Goal: Information Seeking & Learning: Learn about a topic

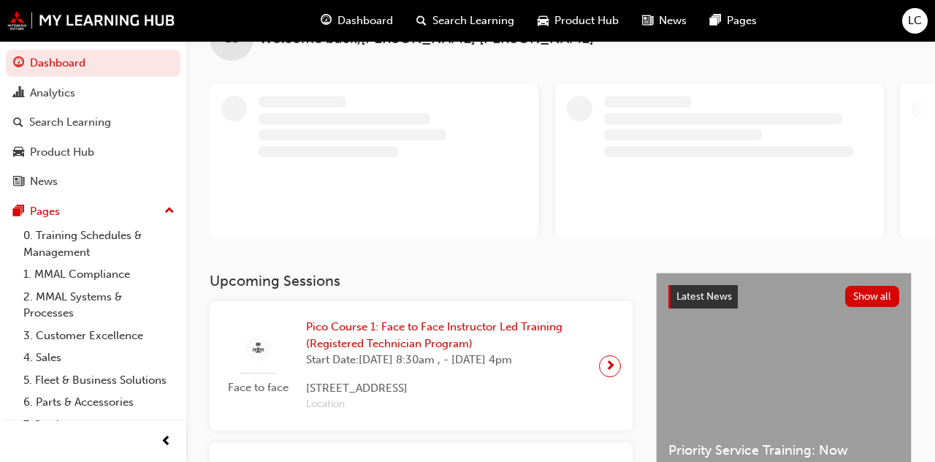
scroll to position [47, 0]
click at [478, 332] on span "Pico Course 1: Face to Face Instructor Led Training (Registered Technician Prog…" at bounding box center [446, 335] width 281 height 33
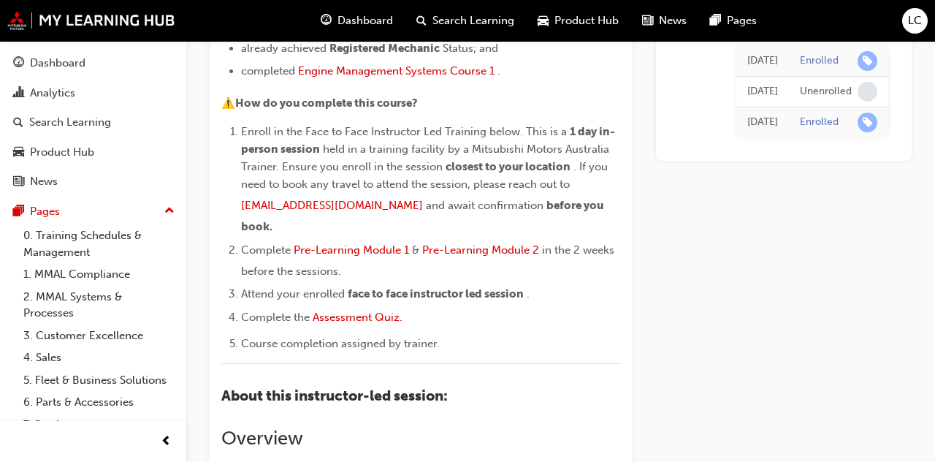
scroll to position [326, 0]
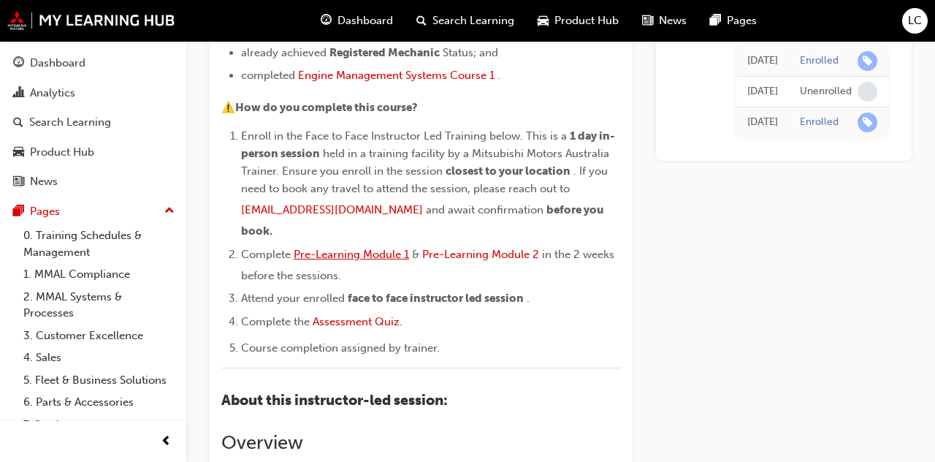
click at [378, 248] on span "Pre-Learning Module 1" at bounding box center [351, 254] width 115 height 13
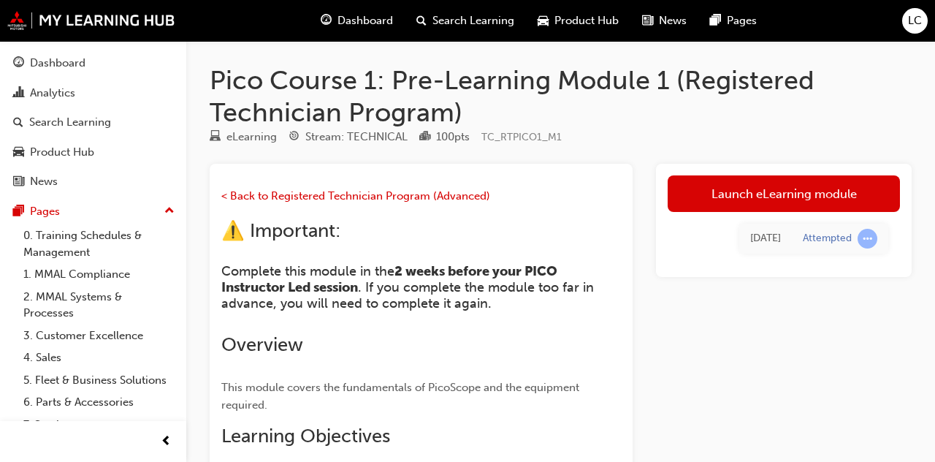
click at [843, 193] on link "Launch eLearning module" at bounding box center [784, 193] width 232 height 37
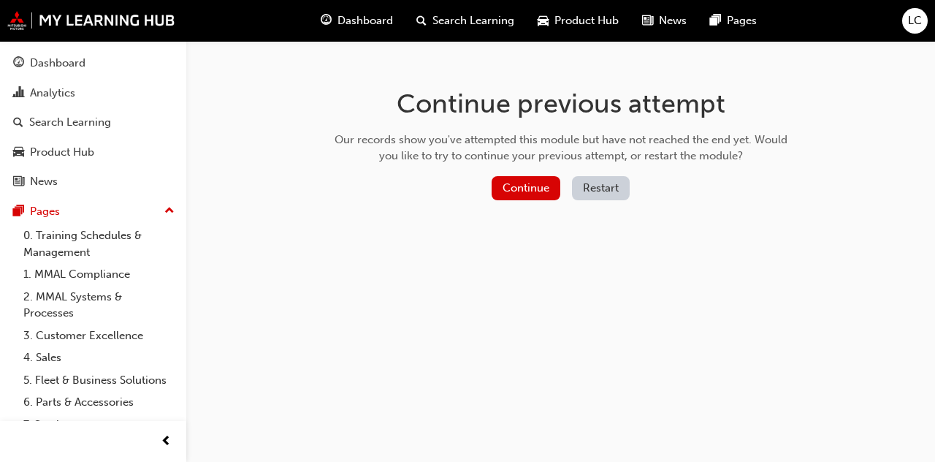
click at [610, 192] on button "Restart" at bounding box center [601, 188] width 58 height 24
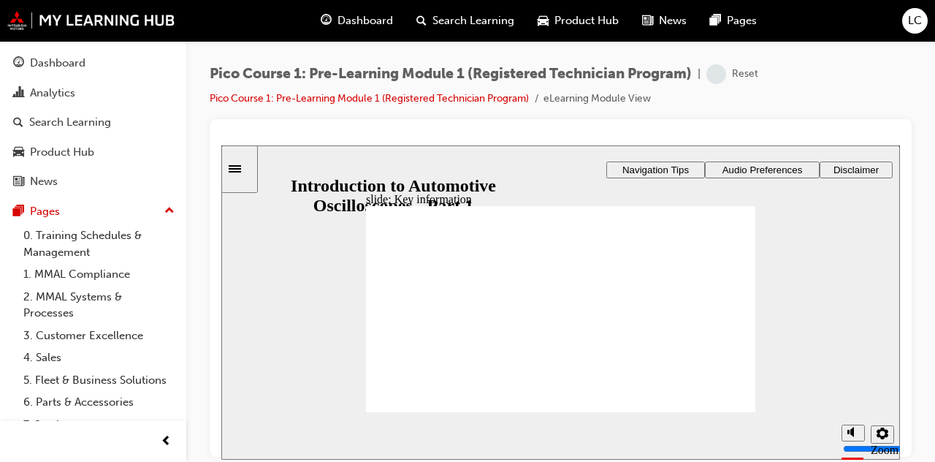
click at [854, 441] on div "misc controls" at bounding box center [853, 468] width 22 height 55
click at [854, 379] on circle "volume" at bounding box center [854, 376] width 5 height 5
type input "0"
click at [736, 413] on section "Playback Speed 2 1.75 1.5 1.25" at bounding box center [560, 435] width 679 height 48
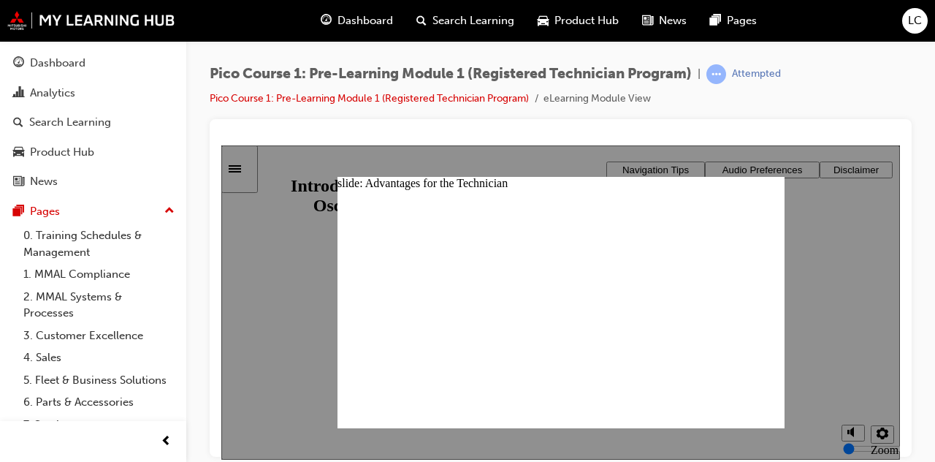
click at [783, 195] on div "slide: Advantages for the Technician Advantages for the Technician Group 1 Free…" at bounding box center [561, 301] width 447 height 251
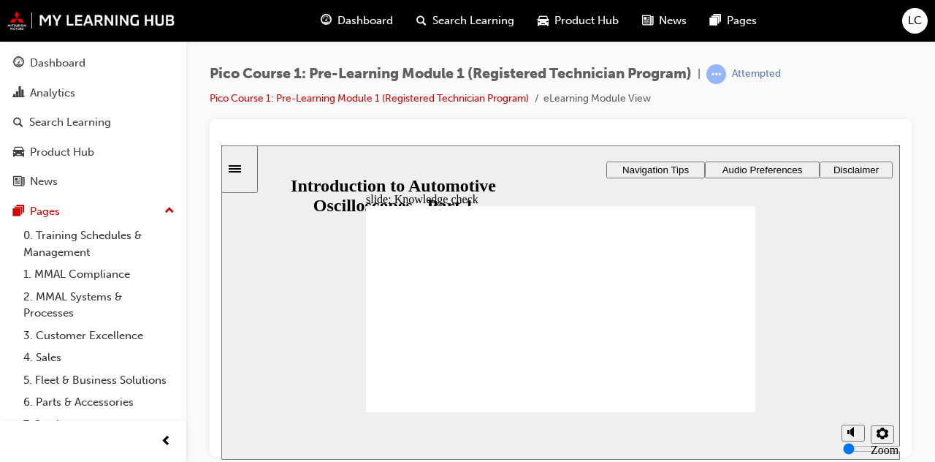
radio input "true"
radio input "false"
radio input "true"
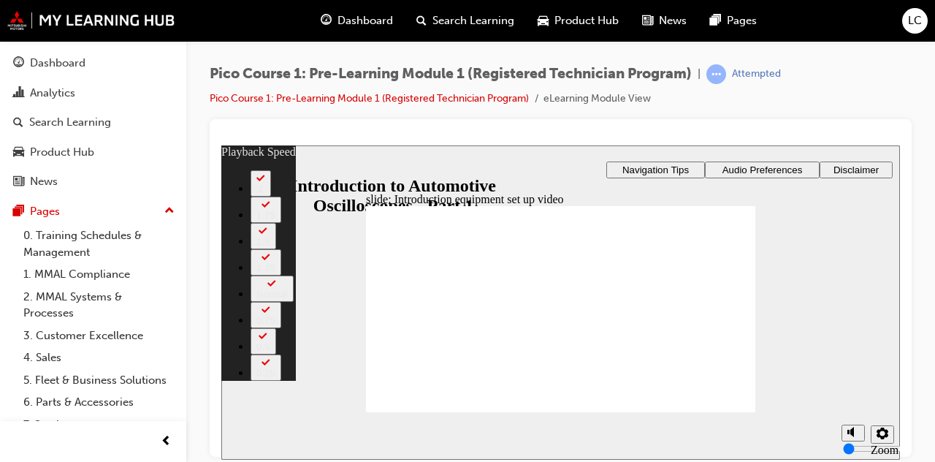
type input "9"
click at [849, 436] on icon "volume" at bounding box center [854, 431] width 12 height 10
type input "8"
type input "9"
type input "8"
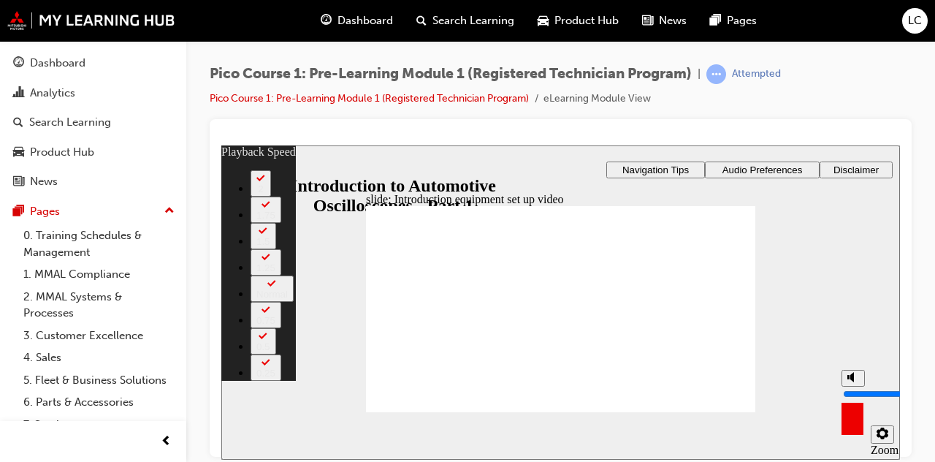
type input "146"
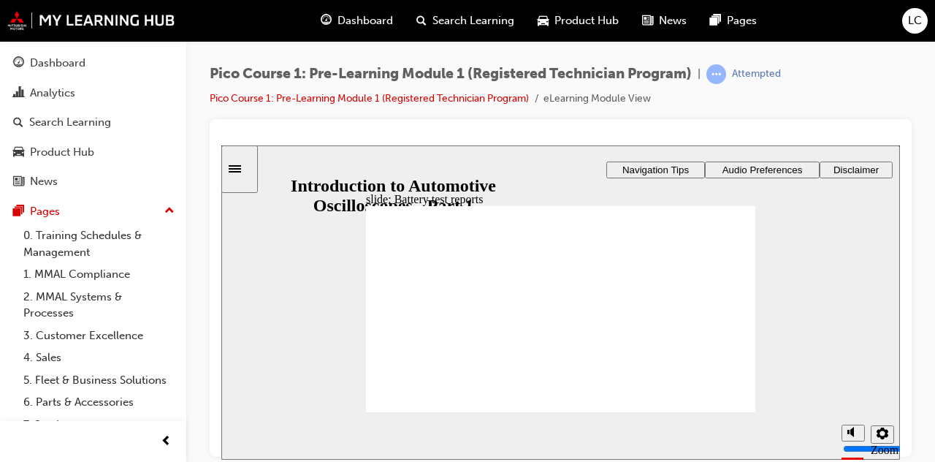
click at [814, 381] on div "slide: Battery test reports Rectangle 1 Rectangle 3 Rectangle 3 Battery test re…" at bounding box center [560, 302] width 679 height 314
click at [848, 433] on rect "volume" at bounding box center [849, 431] width 2 height 4
type input "0"
click at [742, 411] on section "Playback Speed 2 1.75 1.5 1.25 Normal" at bounding box center [560, 435] width 679 height 48
click at [741, 412] on section "Playback Speed 2 1.75 1.5 1.25 Normal" at bounding box center [560, 435] width 679 height 48
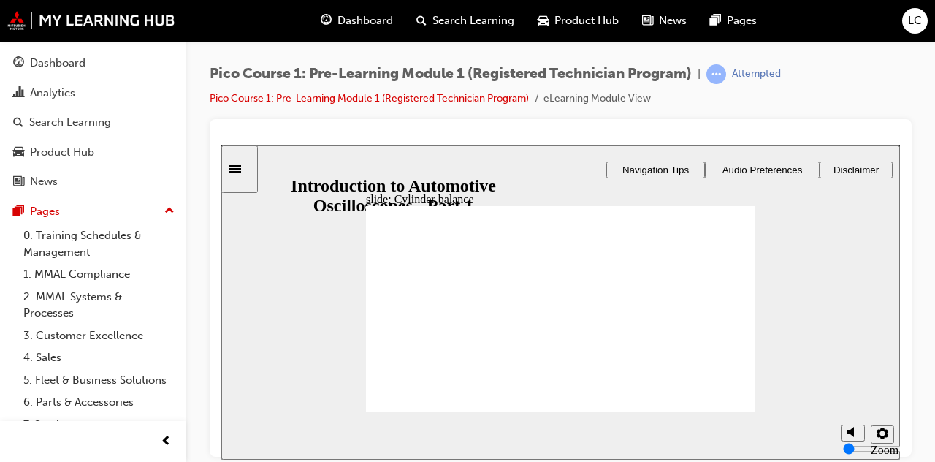
click at [752, 412] on section "Playback Speed 2 1.75 1.5 1.25 Normal" at bounding box center [560, 435] width 679 height 48
click at [732, 411] on section "Playback Speed 2 1.75 1.5 1.25 Normal" at bounding box center [560, 435] width 679 height 48
checkbox input "true"
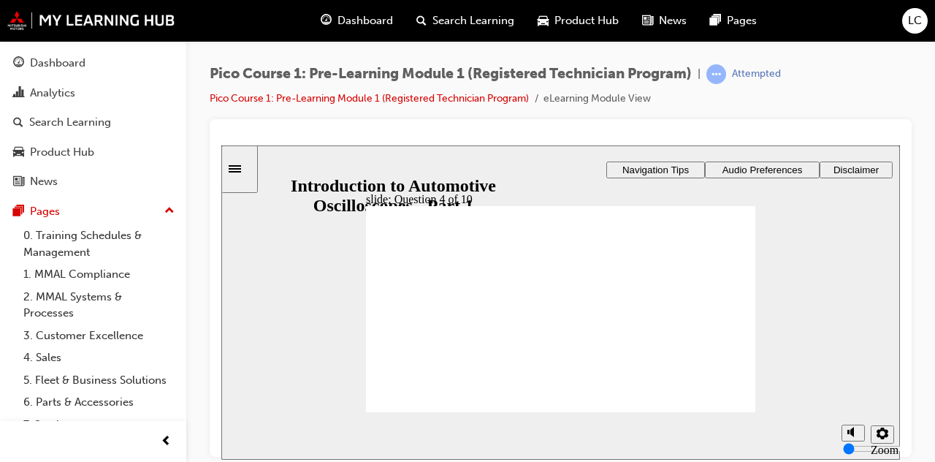
checkbox input "true"
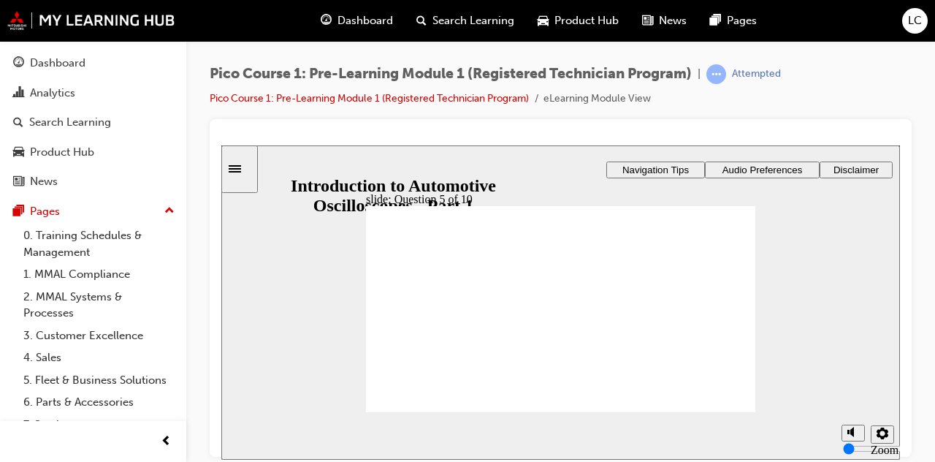
radio input "true"
checkbox input "true"
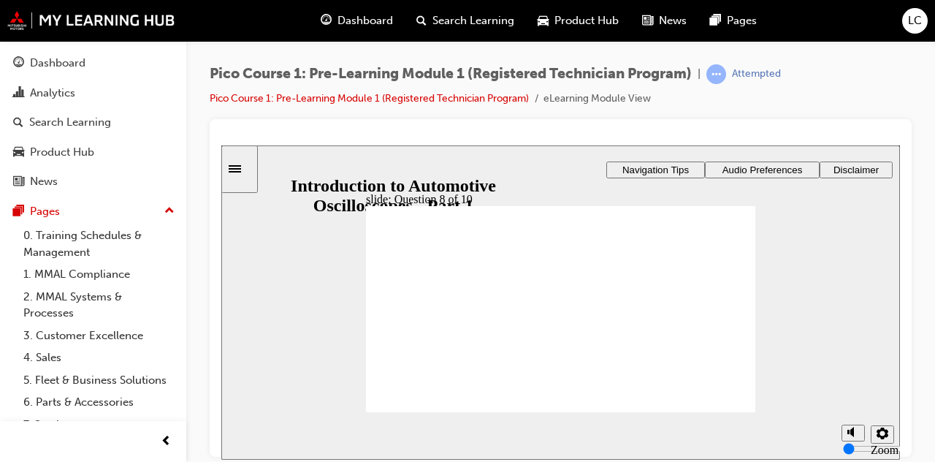
checkbox input "true"
checkbox input "false"
radio input "true"
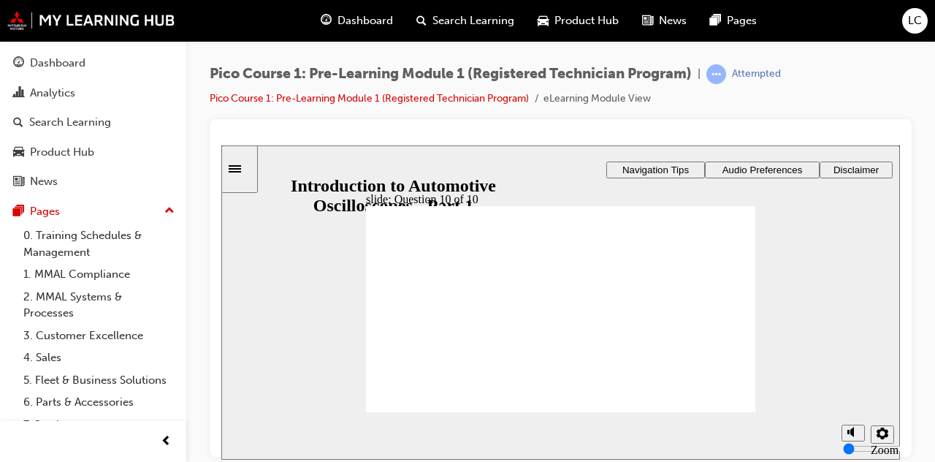
checkbox input "true"
checkbox input "false"
checkbox input "true"
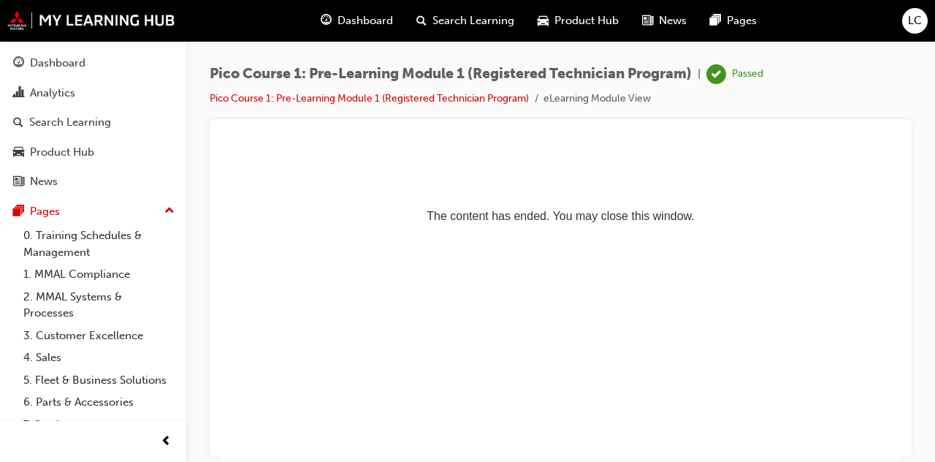
click at [35, 66] on div "Dashboard" at bounding box center [58, 63] width 56 height 17
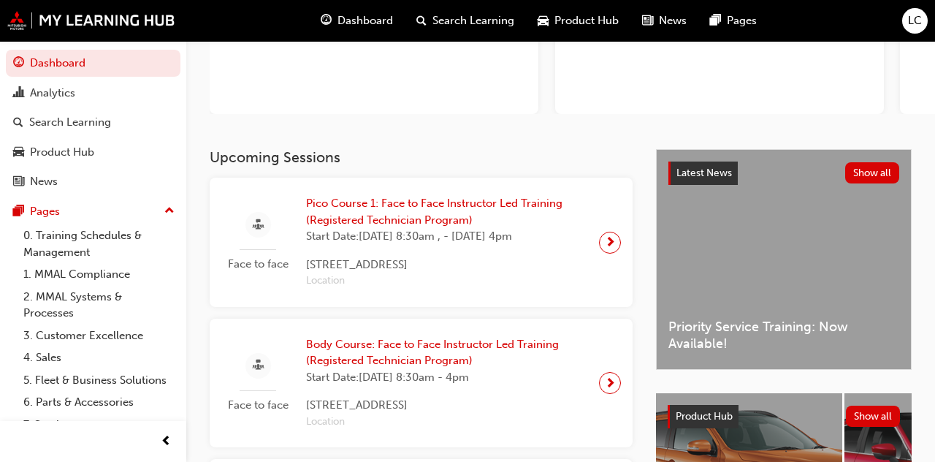
scroll to position [185, 0]
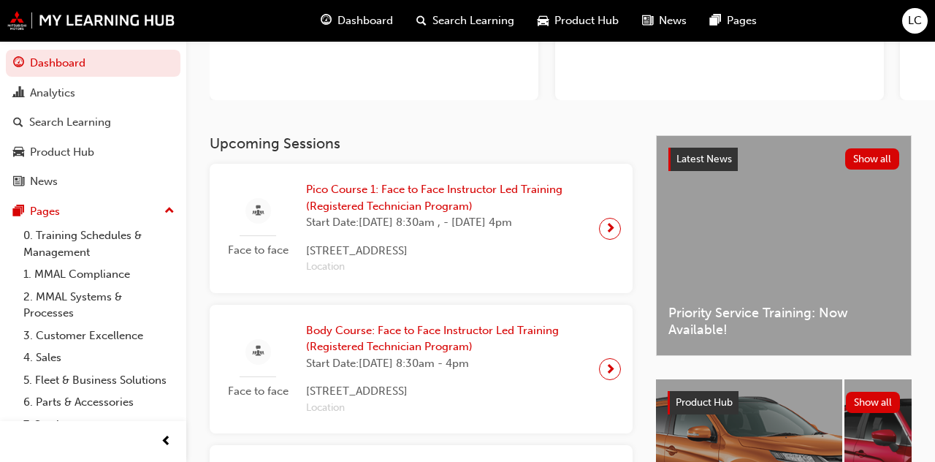
click at [535, 187] on span "Pico Course 1: Face to Face Instructor Led Training (Registered Technician Prog…" at bounding box center [446, 197] width 281 height 33
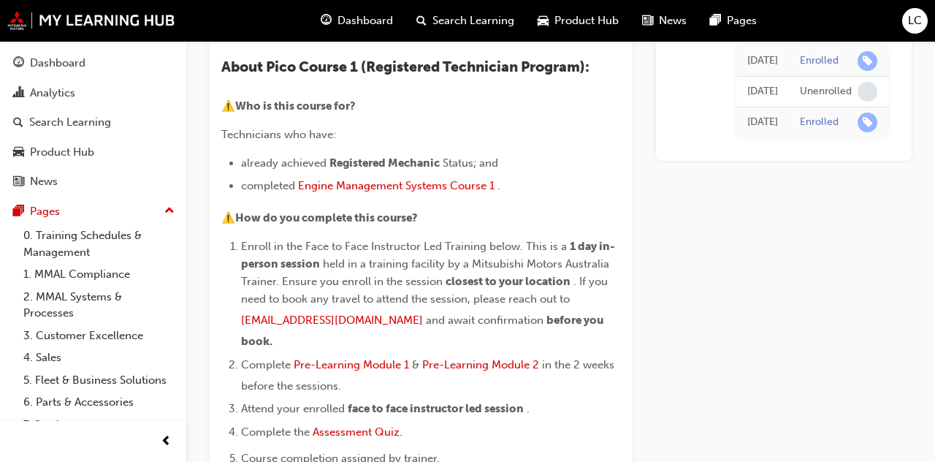
scroll to position [215, 0]
click at [506, 359] on span "Pre-Learning Module 2" at bounding box center [480, 365] width 117 height 13
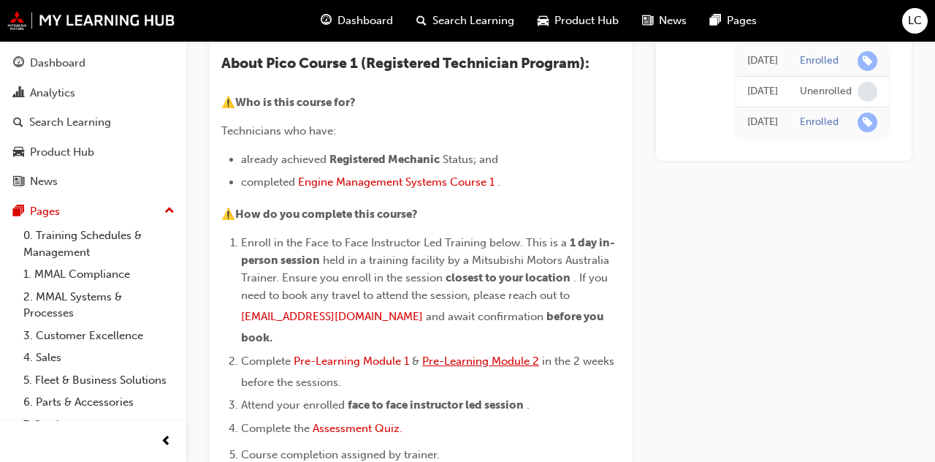
scroll to position [285, 0]
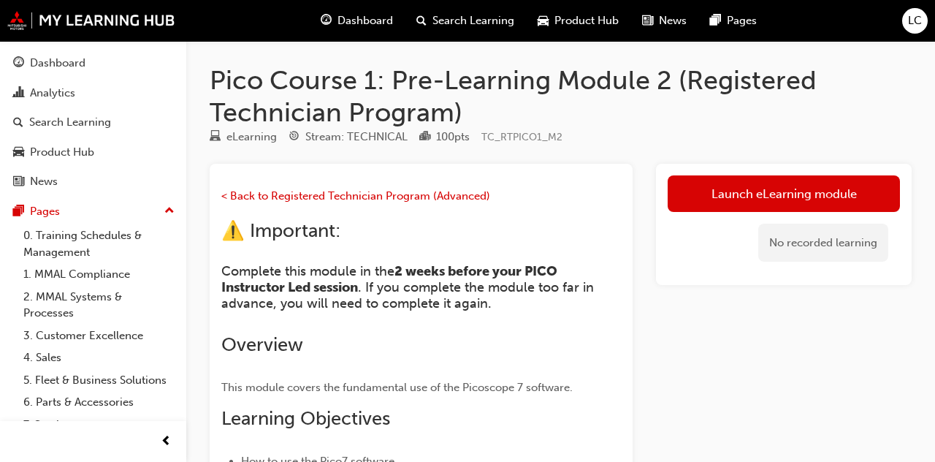
click at [808, 205] on link "Launch eLearning module" at bounding box center [784, 193] width 232 height 37
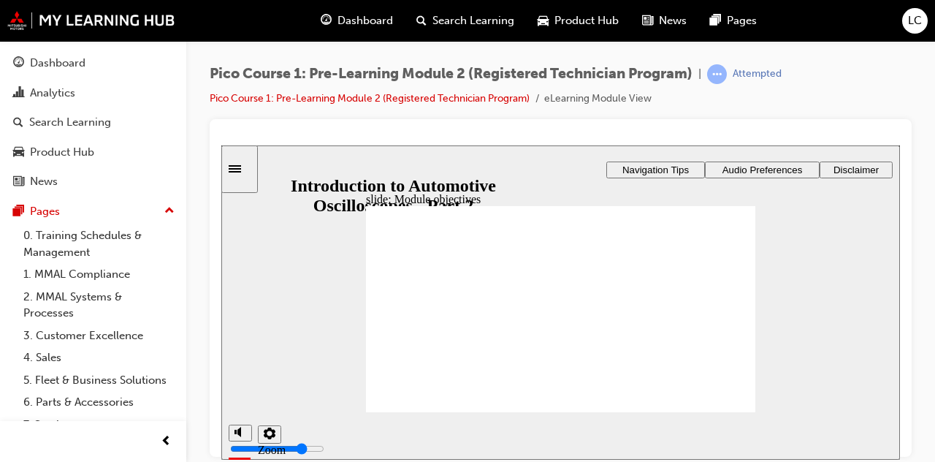
click at [238, 441] on div "misc controls" at bounding box center [240, 468] width 22 height 55
click at [240, 381] on polygon "volume" at bounding box center [240, 376] width 4 height 10
click at [240, 436] on icon "volume" at bounding box center [241, 431] width 12 height 10
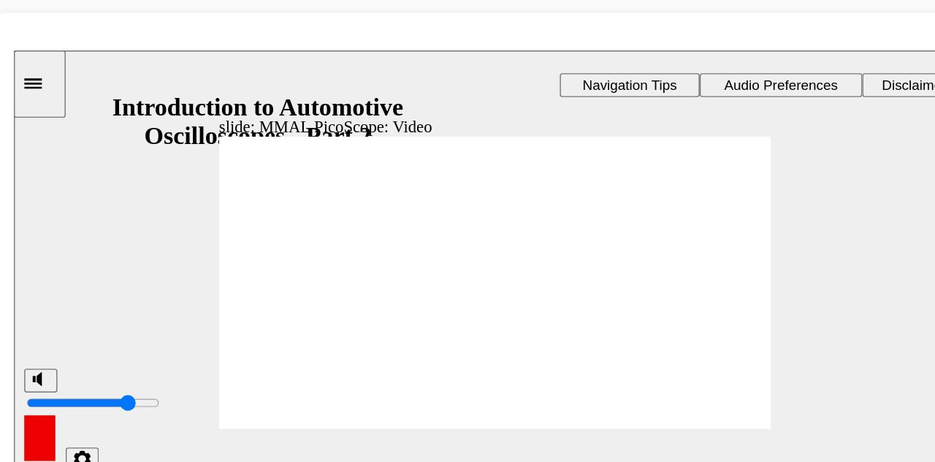
click at [592, 226] on div "slide: MMAL PicoScope: Video Rectangle 1 Rectangle 3 MMAL PicoScope: Video play…" at bounding box center [353, 206] width 679 height 314
click at [573, 208] on div "slide: MMAL PicoScope: Video Rectangle 1 Rectangle 3 MMAL PicoScope: Video play…" at bounding box center [353, 206] width 679 height 314
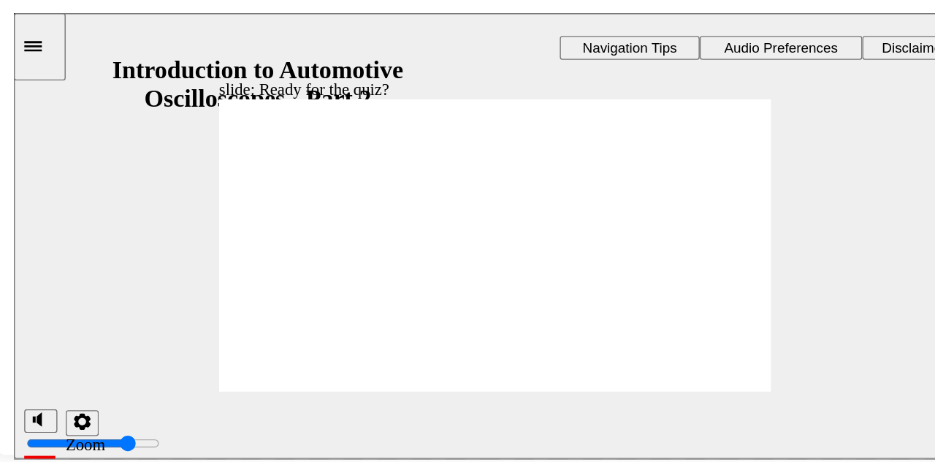
click at [37, 301] on circle "volume" at bounding box center [34, 300] width 10 height 10
type input "0"
radio input "true"
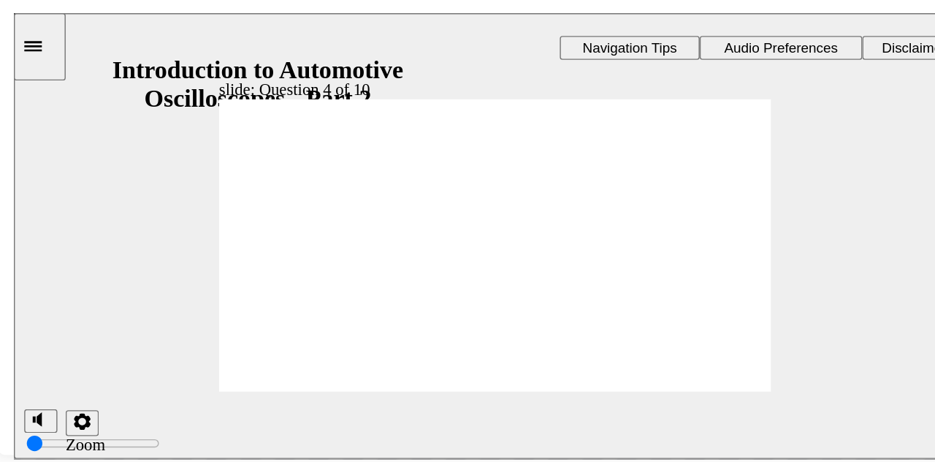
radio input "true"
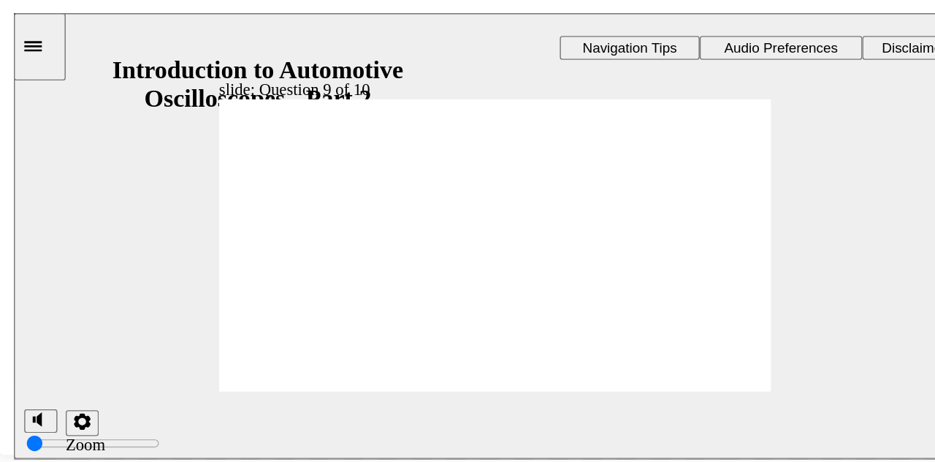
radio input "true"
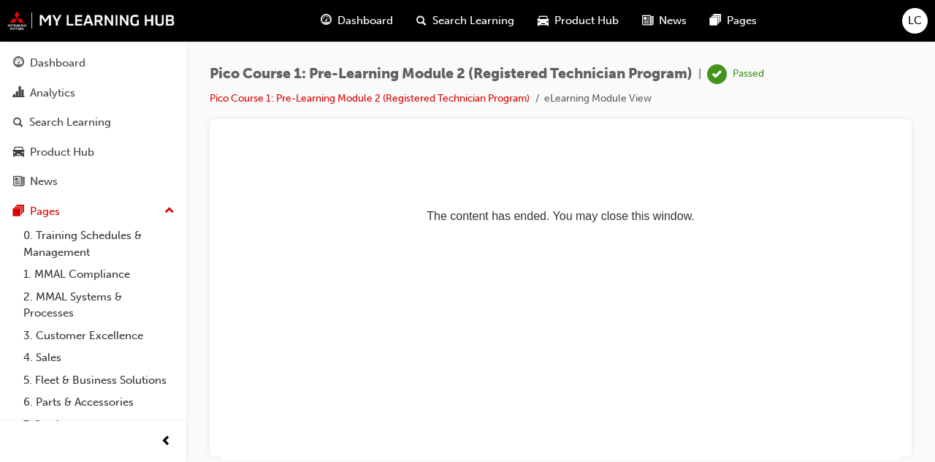
click at [56, 66] on div "Dashboard" at bounding box center [58, 63] width 56 height 17
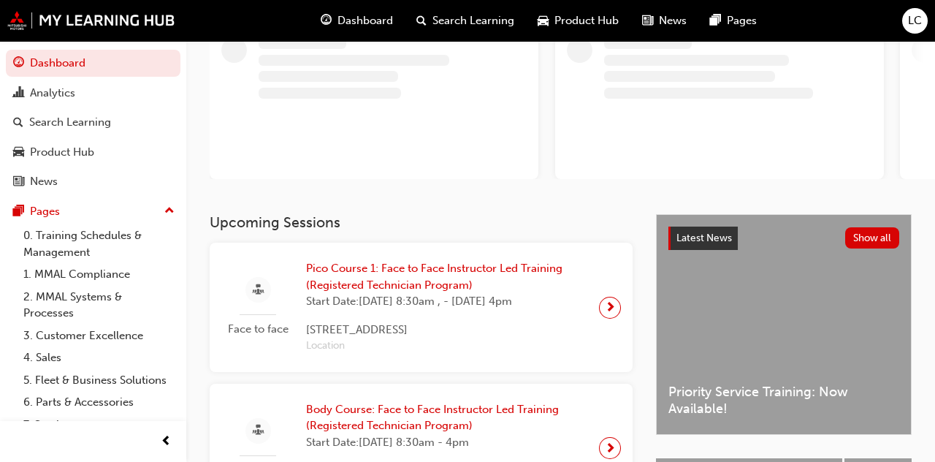
scroll to position [106, 0]
click at [524, 275] on span "Pico Course 1: Face to Face Instructor Led Training (Registered Technician Prog…" at bounding box center [446, 276] width 281 height 33
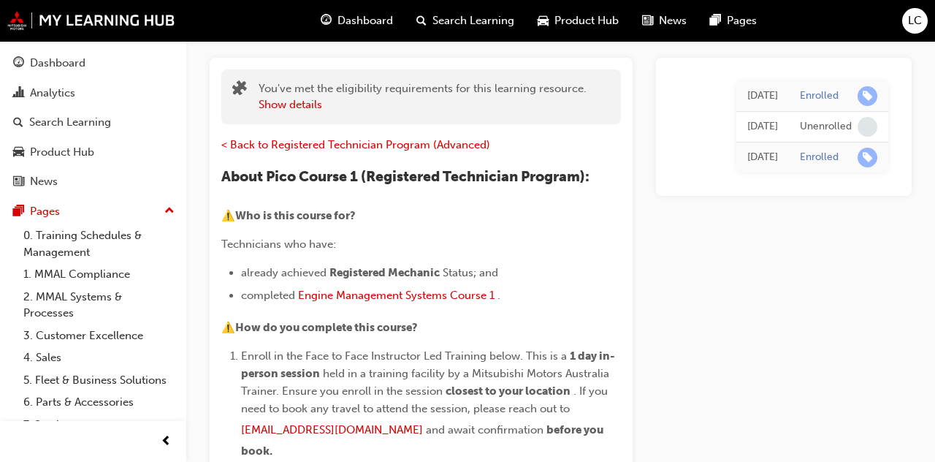
scroll to position [105, 0]
click at [253, 144] on span "< Back to Registered Technician Program (Advanced)" at bounding box center [355, 145] width 269 height 13
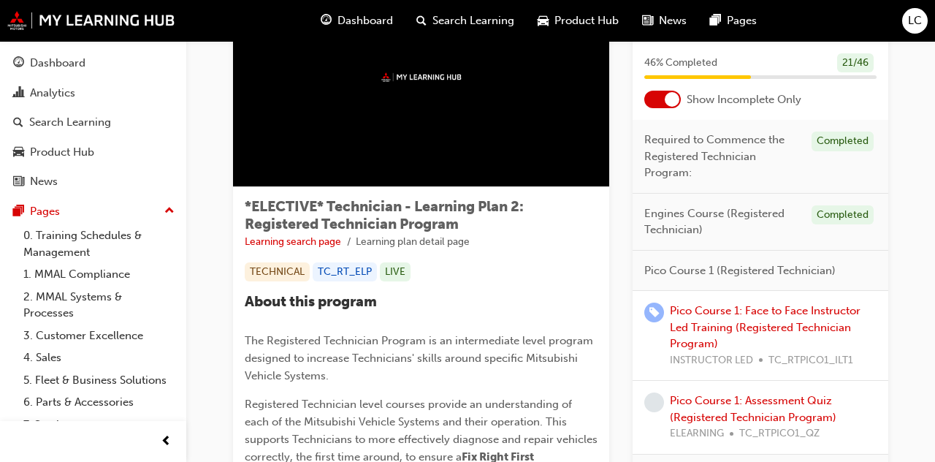
scroll to position [108, 0]
click at [672, 102] on div at bounding box center [672, 99] width 15 height 15
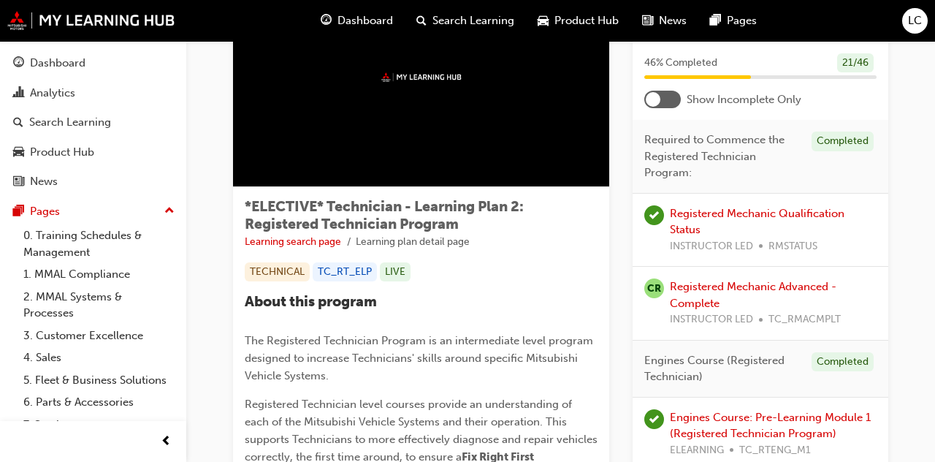
click at [668, 104] on div at bounding box center [663, 100] width 37 height 18
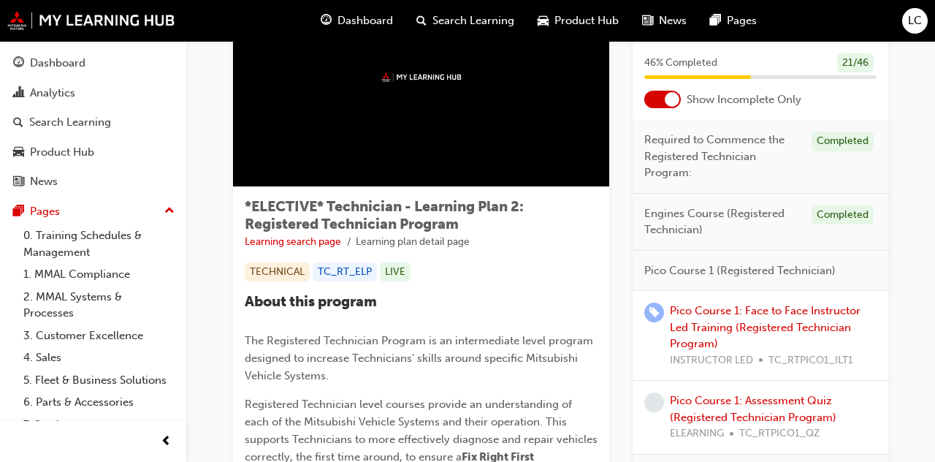
click at [667, 105] on div at bounding box center [663, 100] width 37 height 18
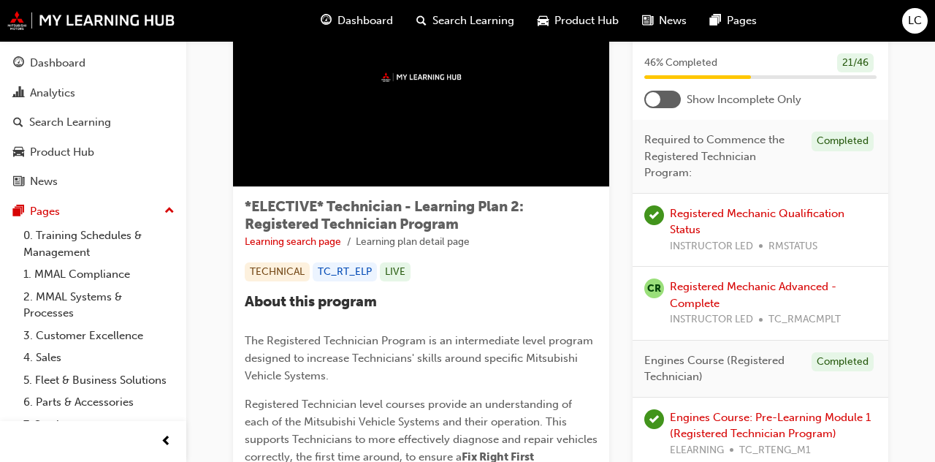
click at [665, 102] on div at bounding box center [663, 100] width 37 height 18
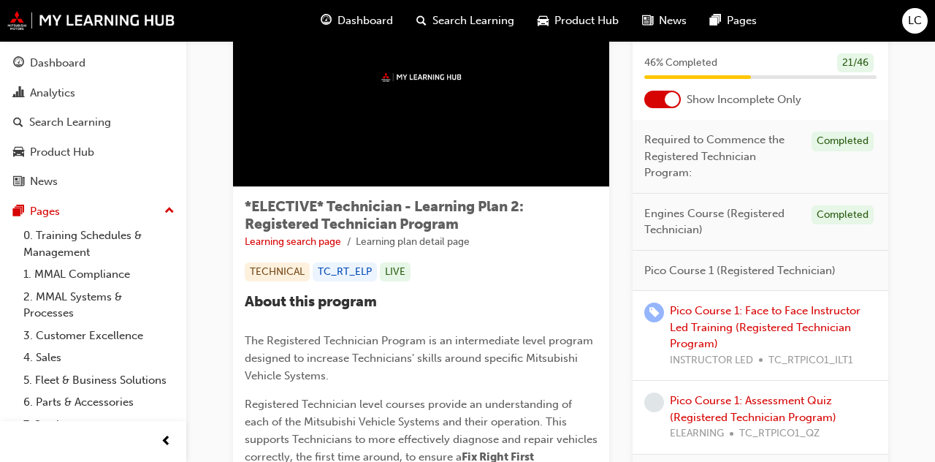
click at [666, 104] on div at bounding box center [663, 100] width 37 height 18
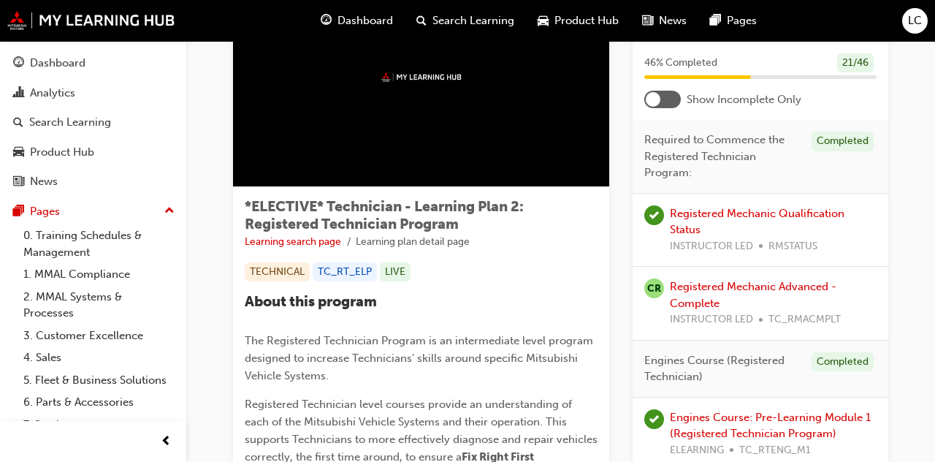
click at [664, 105] on div at bounding box center [663, 100] width 37 height 18
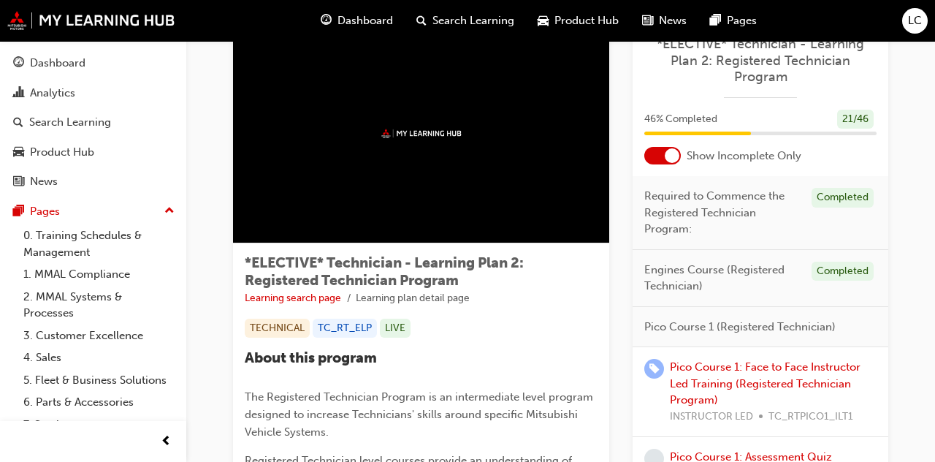
scroll to position [0, 0]
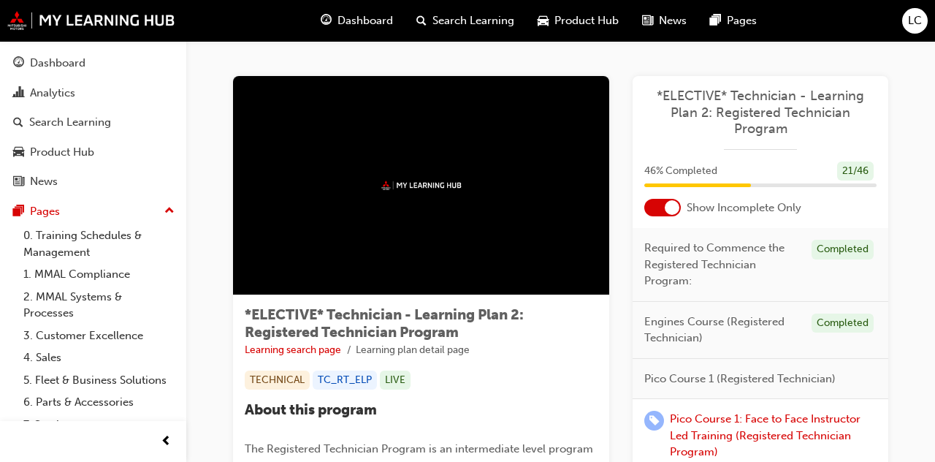
click at [661, 203] on div at bounding box center [663, 208] width 37 height 18
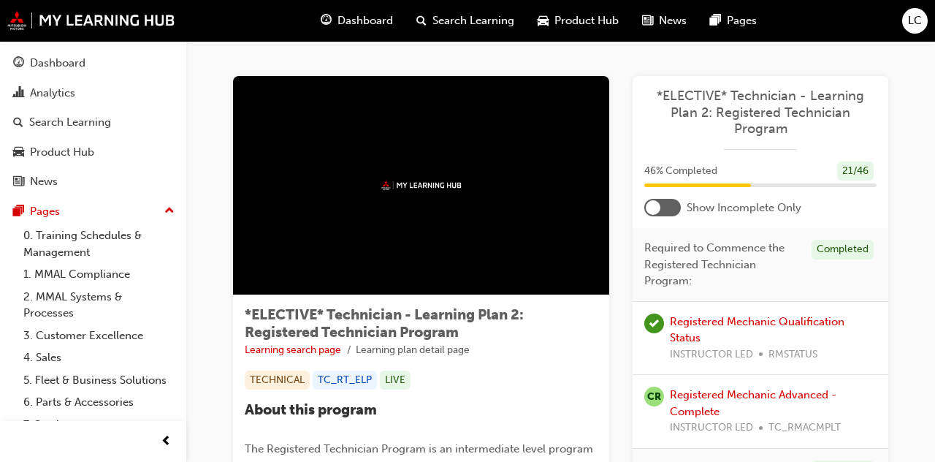
click at [677, 199] on div at bounding box center [663, 208] width 37 height 18
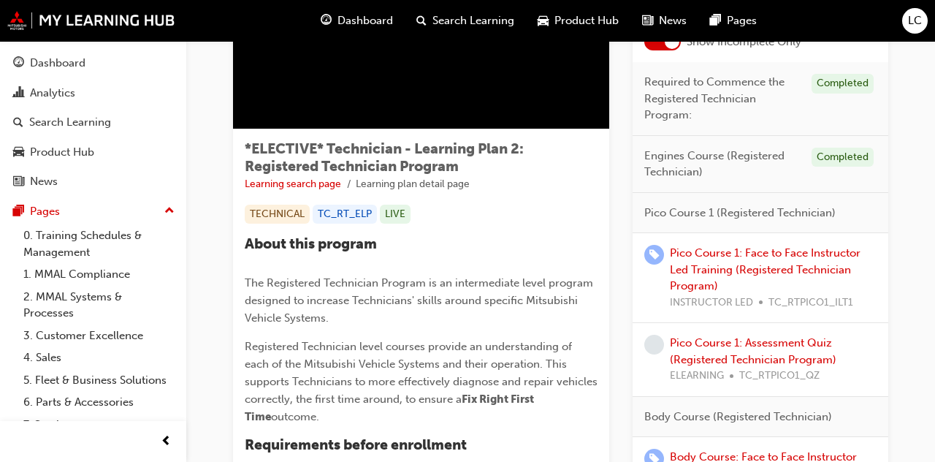
scroll to position [161, 0]
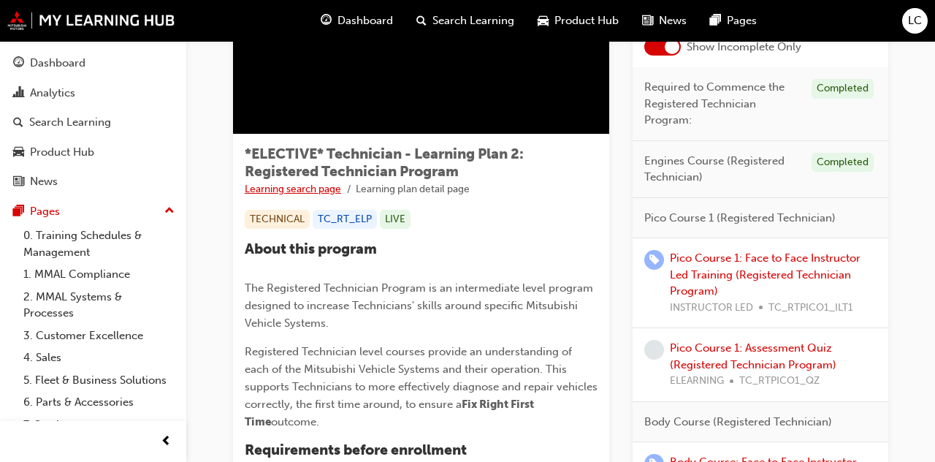
click at [258, 189] on link "Learning search page" at bounding box center [293, 189] width 96 height 12
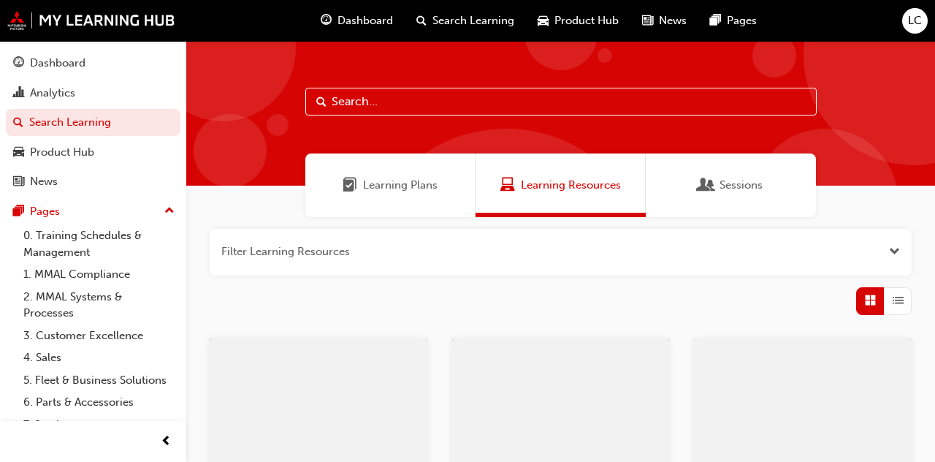
click at [438, 197] on div "Learning Plans" at bounding box center [390, 185] width 170 height 64
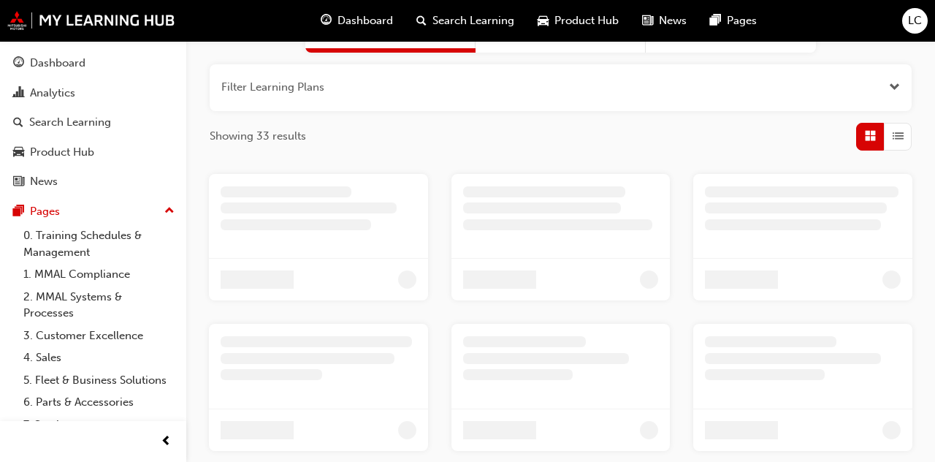
scroll to position [167, 0]
click at [821, 101] on button "button" at bounding box center [561, 84] width 702 height 47
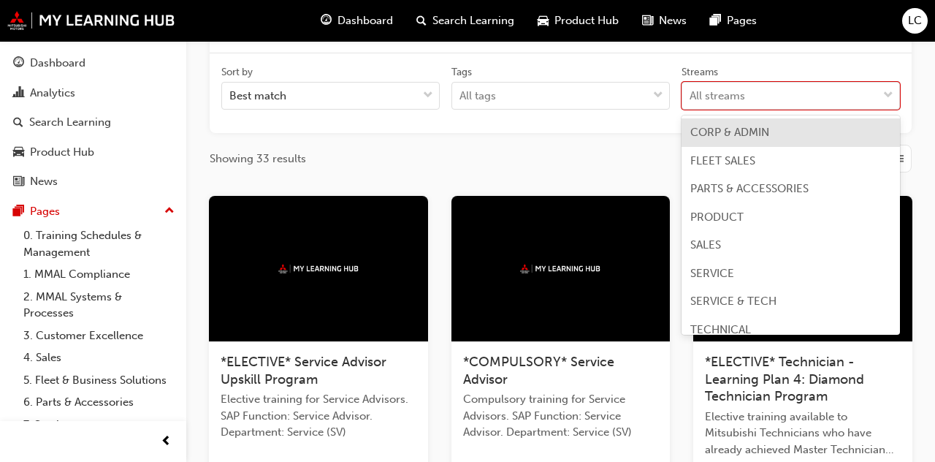
scroll to position [238, 0]
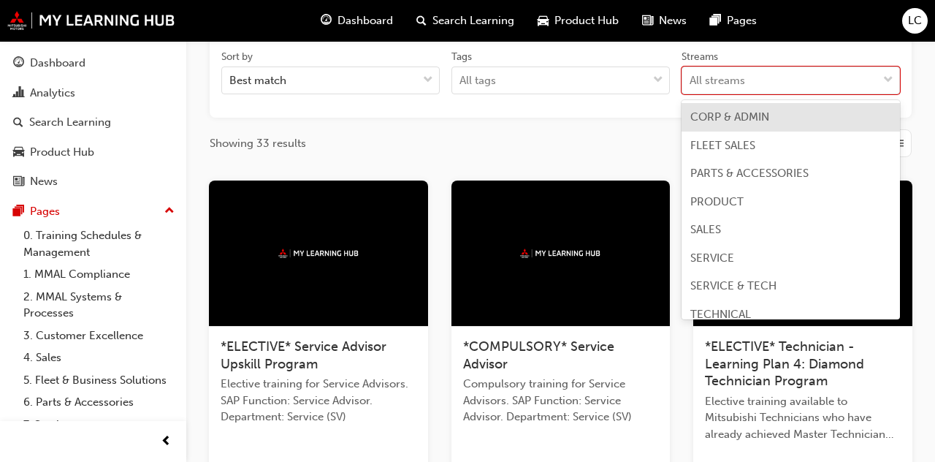
click at [736, 322] on div at bounding box center [803, 254] width 219 height 146
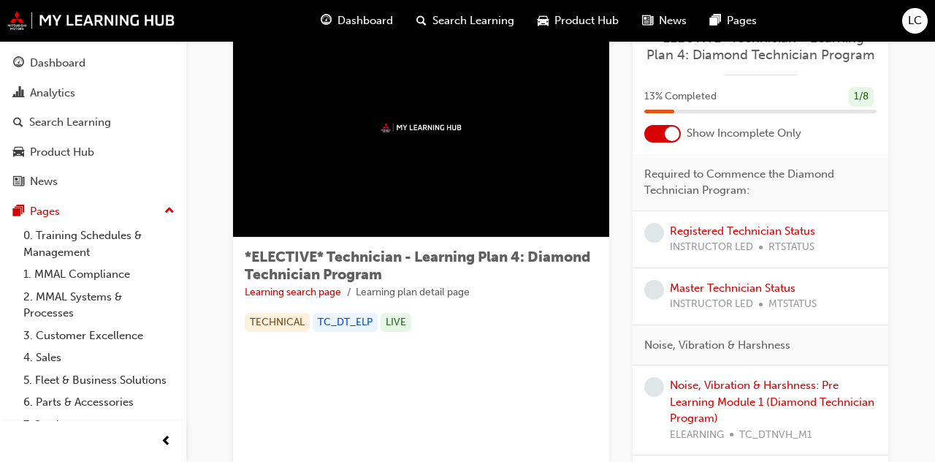
scroll to position [65, 0]
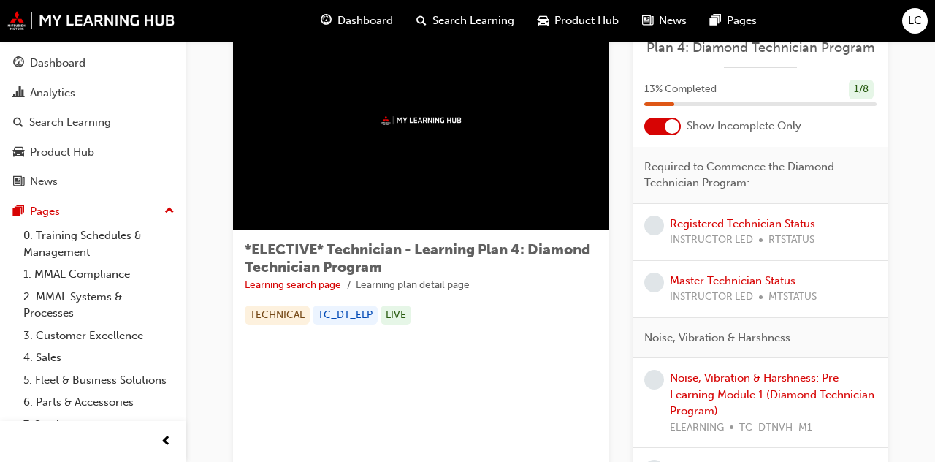
click at [666, 129] on div at bounding box center [672, 126] width 15 height 15
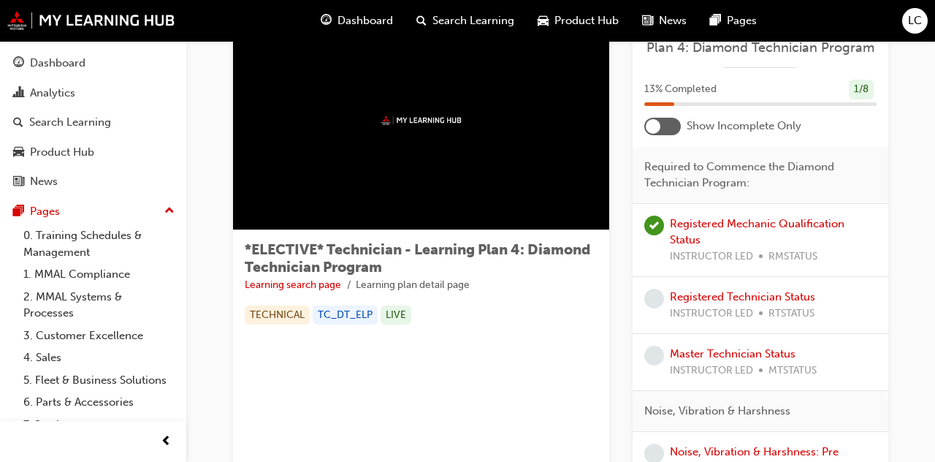
click at [671, 121] on div at bounding box center [663, 127] width 37 height 18
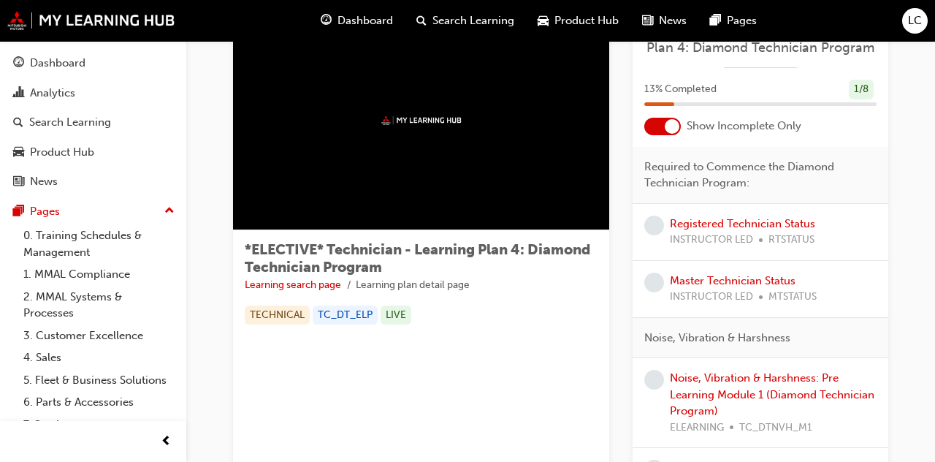
scroll to position [0, 0]
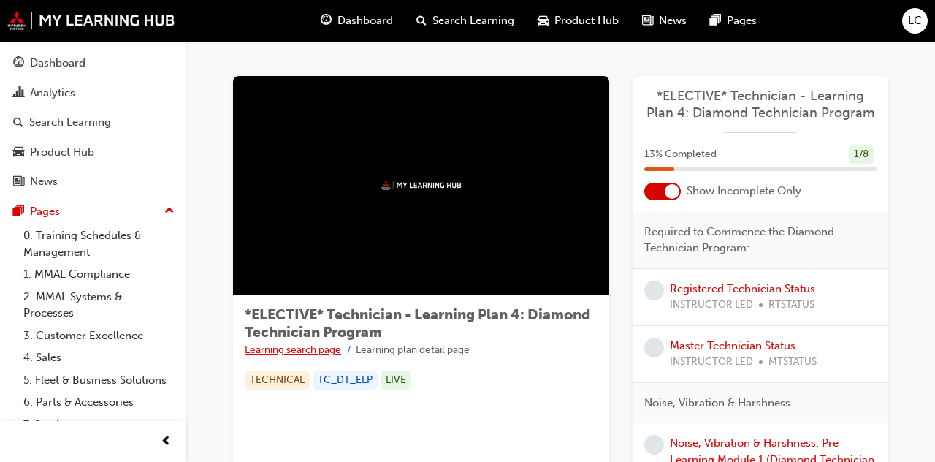
click at [272, 346] on link "Learning search page" at bounding box center [293, 349] width 96 height 12
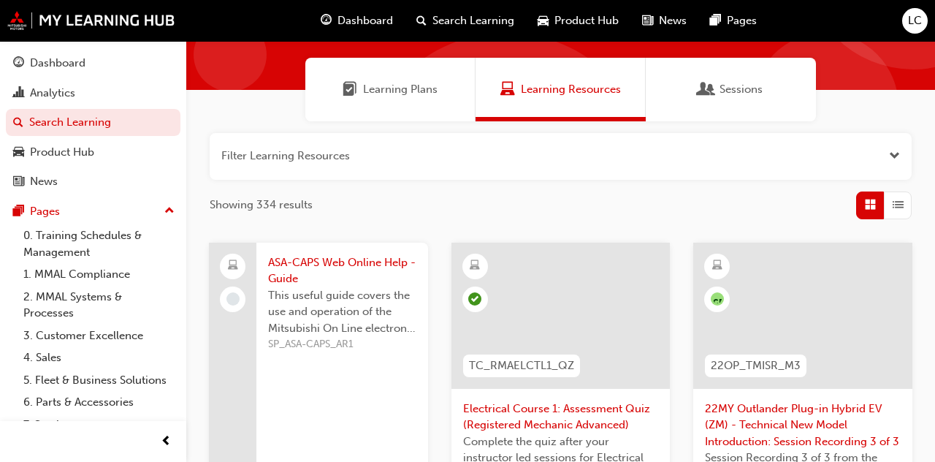
scroll to position [84, 0]
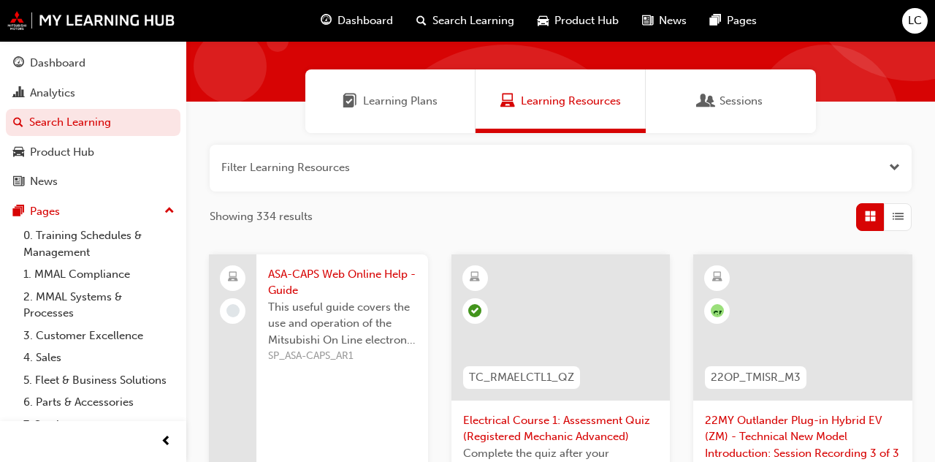
click at [433, 113] on div "Learning Plans" at bounding box center [390, 101] width 170 height 64
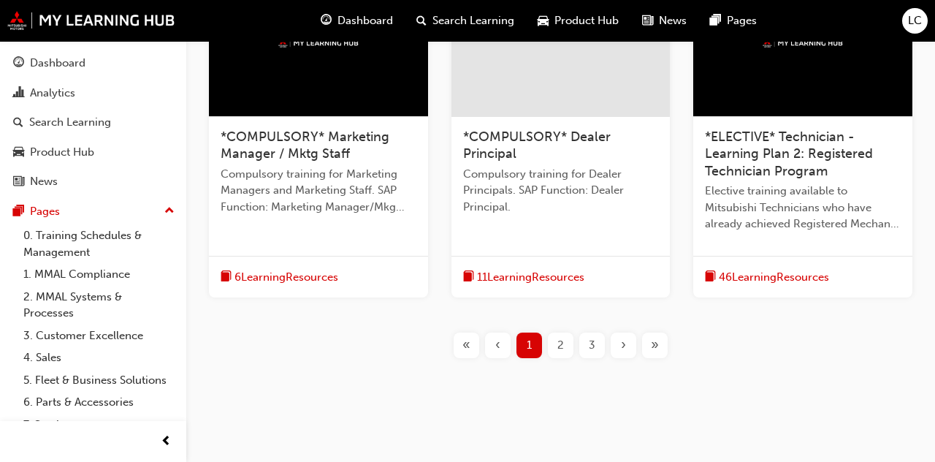
scroll to position [808, 0]
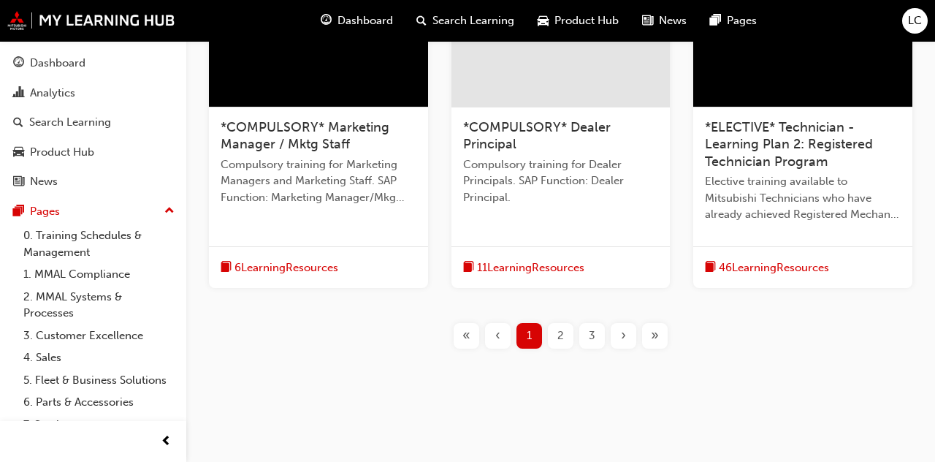
click at [568, 328] on div "2" at bounding box center [561, 336] width 26 height 26
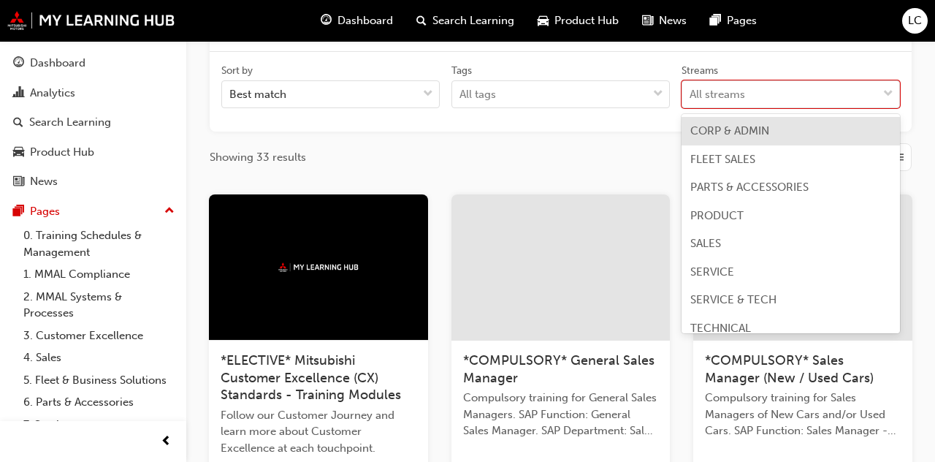
scroll to position [12, 0]
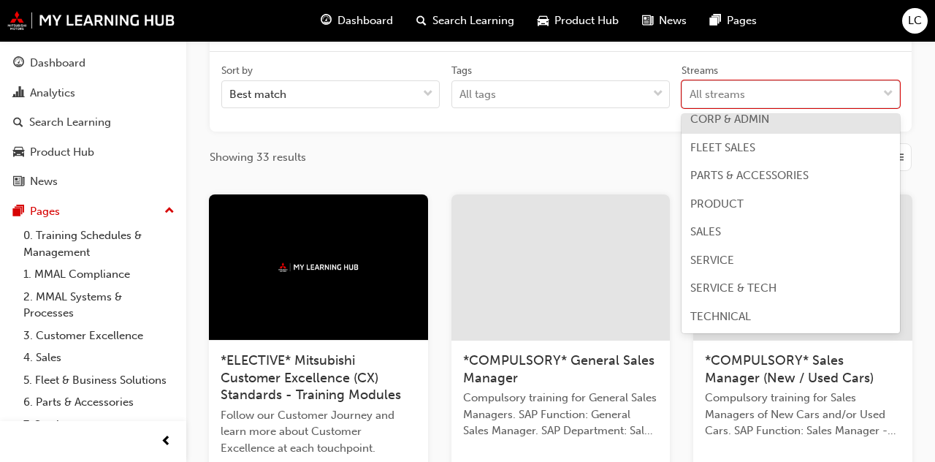
click at [736, 316] on span "TECHNICAL" at bounding box center [721, 316] width 61 height 13
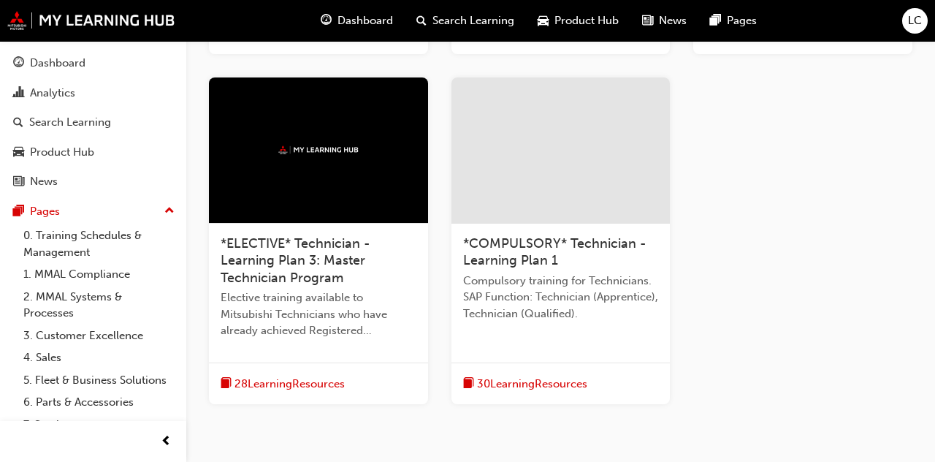
scroll to position [693, 0]
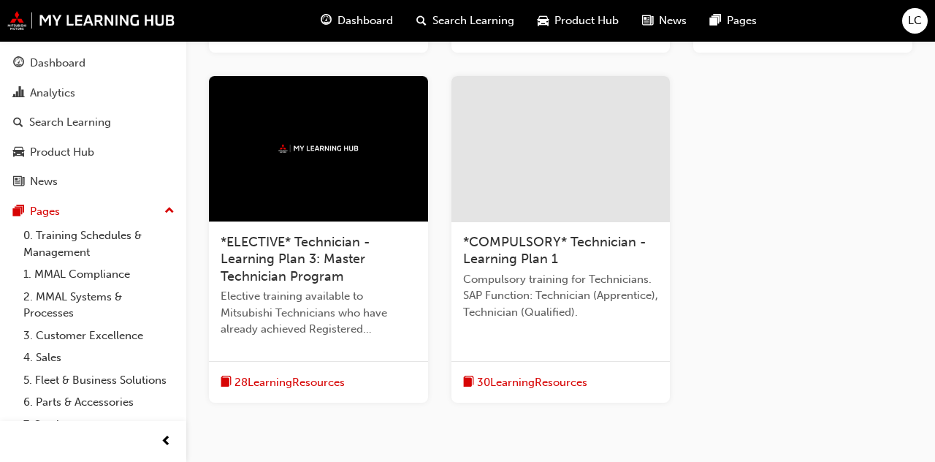
click at [631, 240] on span "*COMPULSORY* Technician - Learning Plan 1" at bounding box center [554, 251] width 183 height 34
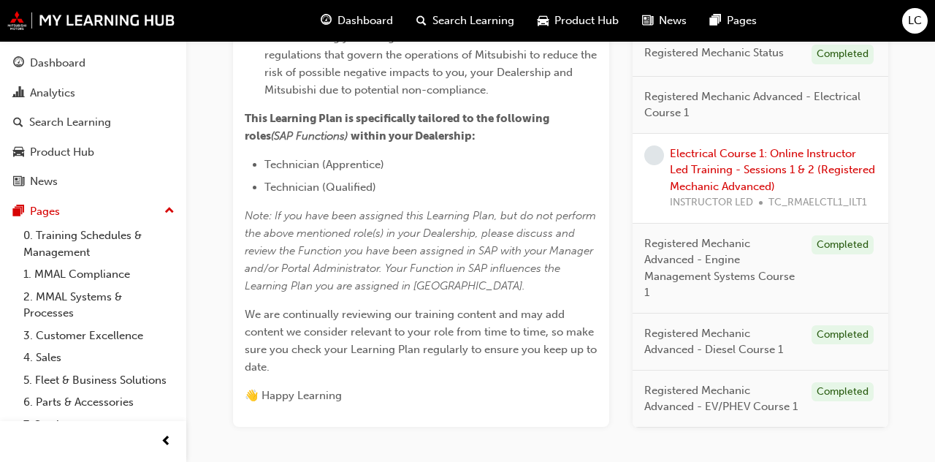
scroll to position [564, 0]
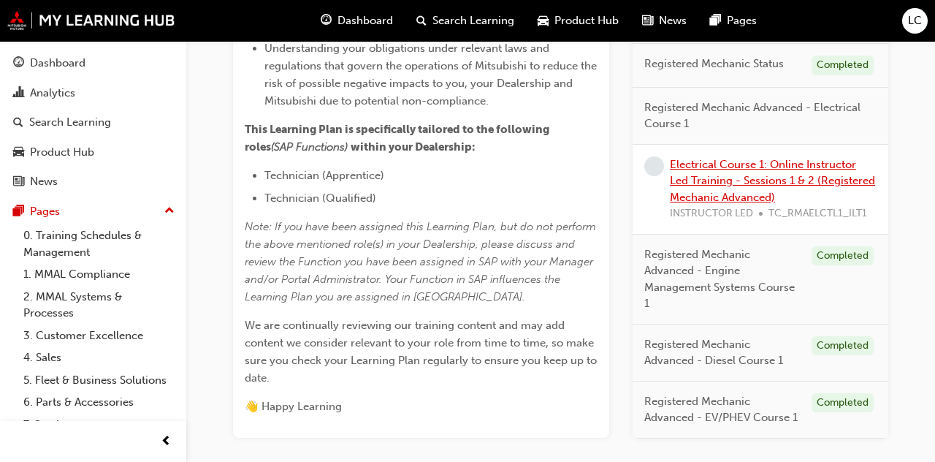
click at [840, 180] on link "Electrical Course 1: Online Instructor Led Training - Sessions 1 & 2 (Registere…" at bounding box center [772, 180] width 205 height 46
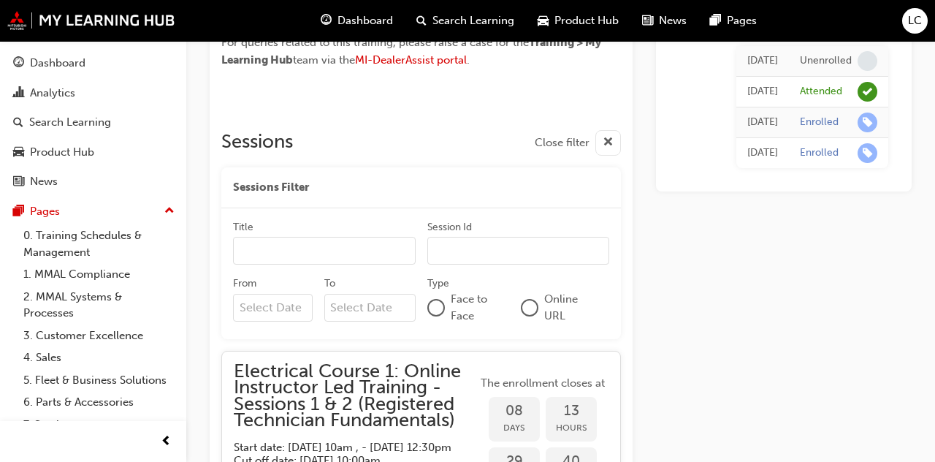
scroll to position [1000, 0]
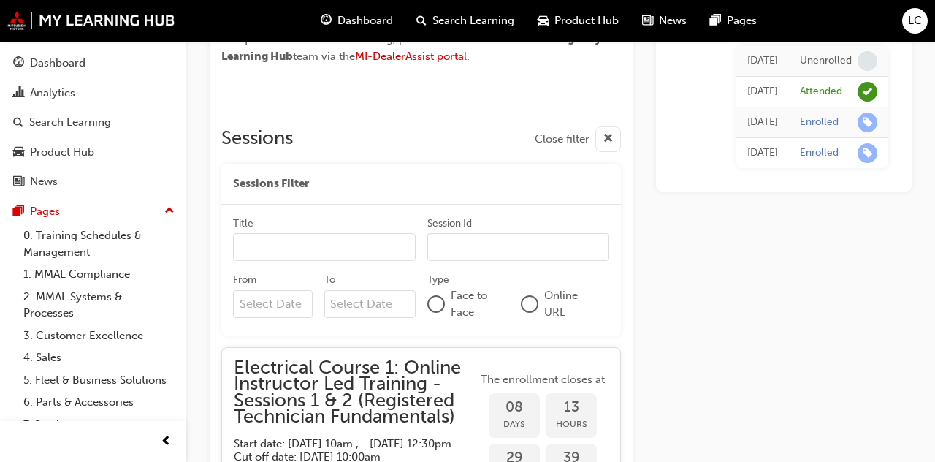
click at [806, 99] on div "Attended" at bounding box center [838, 91] width 77 height 20
click at [837, 86] on div "Attended" at bounding box center [821, 91] width 42 height 14
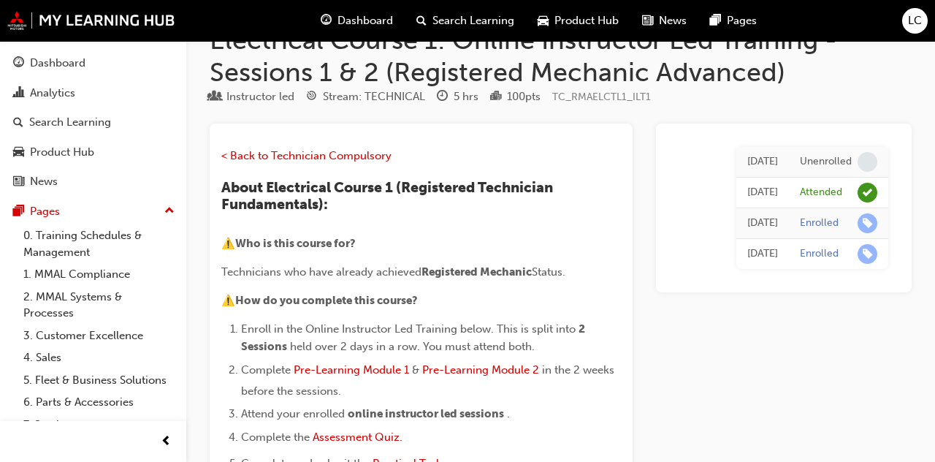
scroll to position [0, 0]
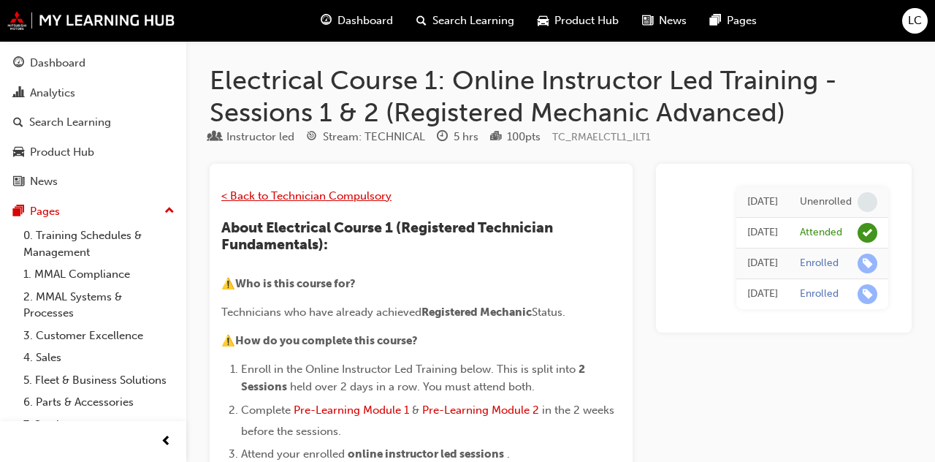
click at [286, 197] on span "< Back to Technician Compulsory" at bounding box center [306, 195] width 170 height 13
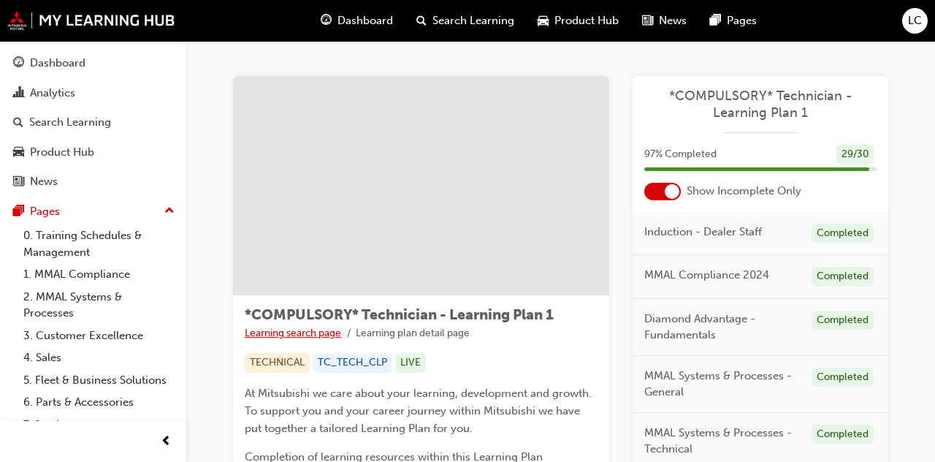
click at [262, 330] on link "Learning search page" at bounding box center [293, 333] width 96 height 12
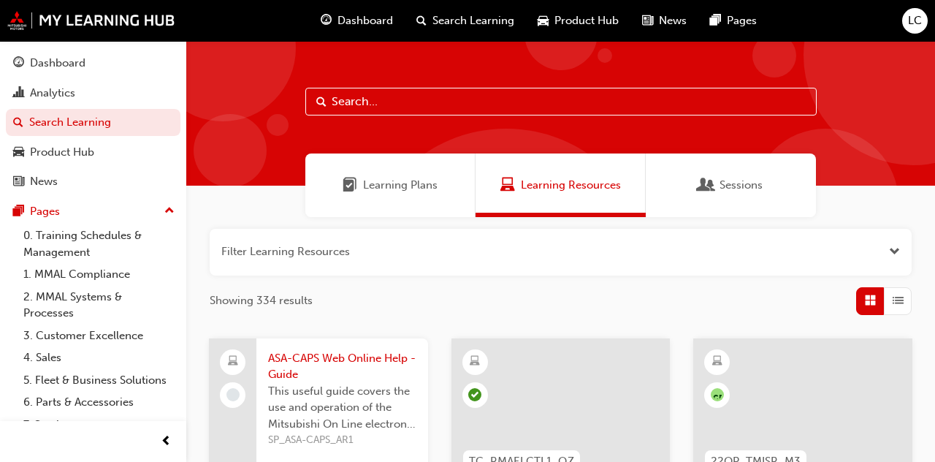
click at [328, 189] on div "Learning Plans" at bounding box center [390, 185] width 170 height 64
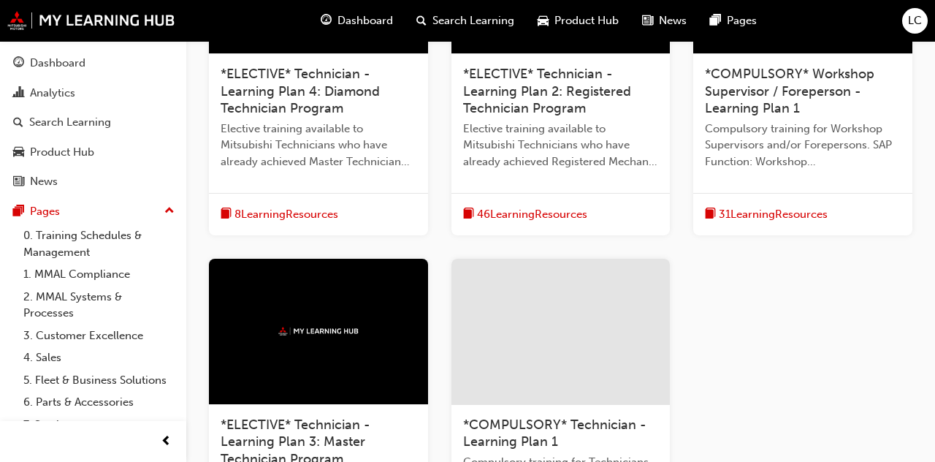
scroll to position [515, 0]
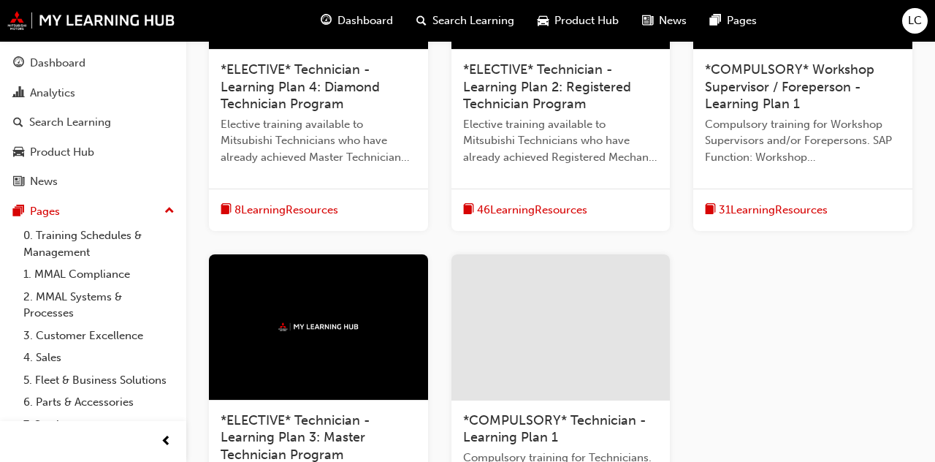
click at [812, 104] on div "*COMPULSORY* Workshop Supervisor / Foreperson - Learning Plan 1" at bounding box center [803, 87] width 196 height 52
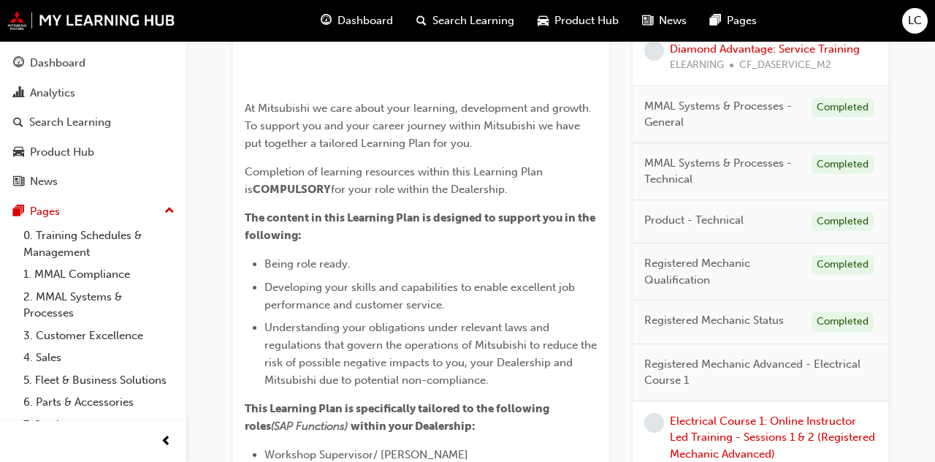
scroll to position [343, 0]
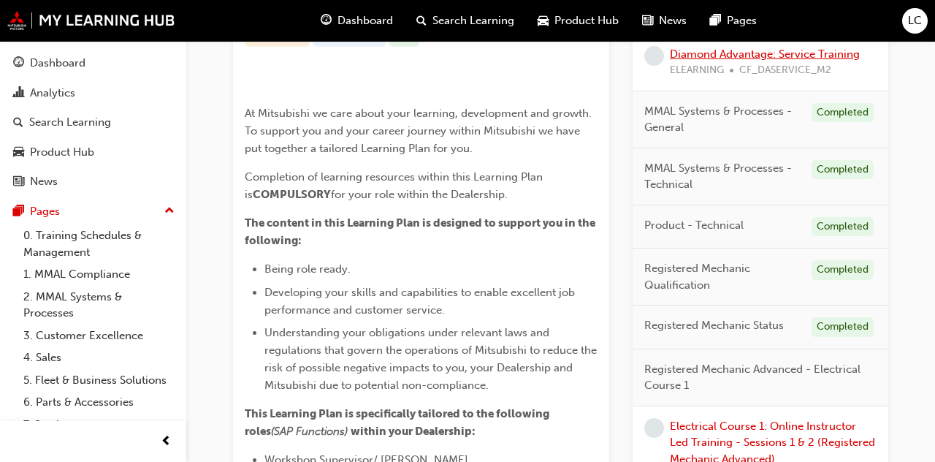
click at [829, 60] on link "Diamond Advantage: Service Training" at bounding box center [765, 53] width 190 height 13
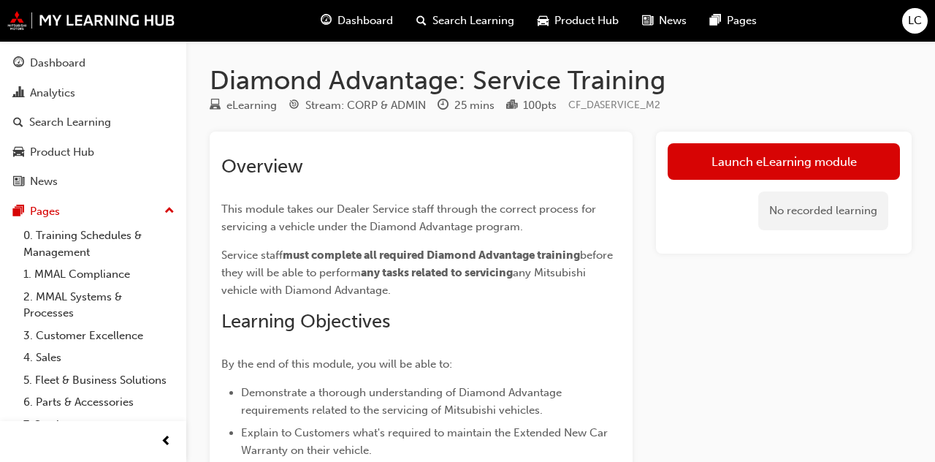
click at [36, 67] on div "Dashboard" at bounding box center [58, 63] width 56 height 17
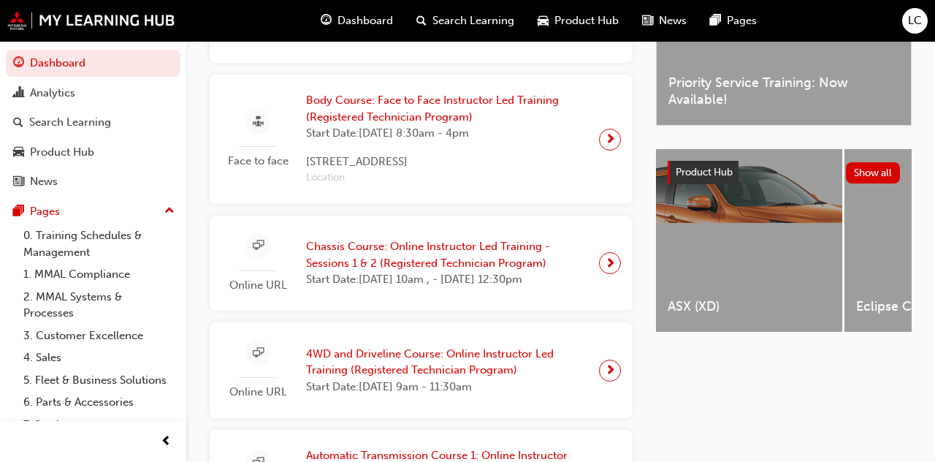
scroll to position [465, 0]
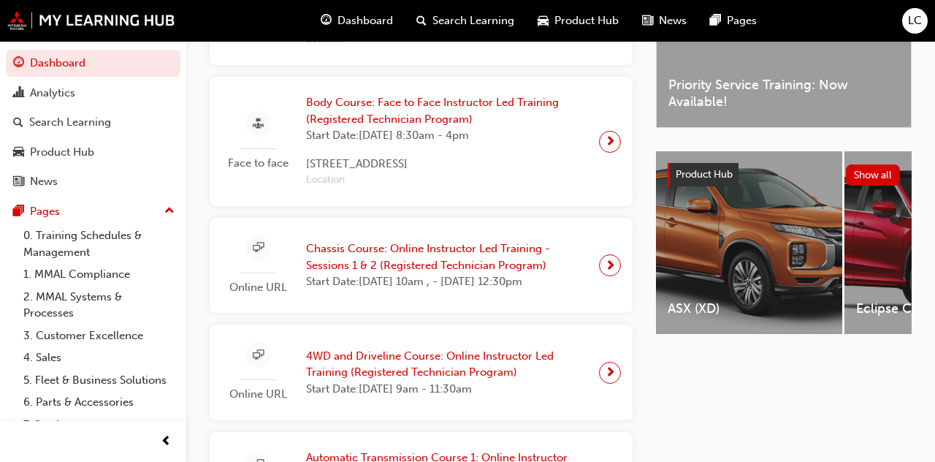
click at [338, 127] on span "Body Course: Face to Face Instructor Led Training (Registered Technician Progra…" at bounding box center [446, 110] width 281 height 33
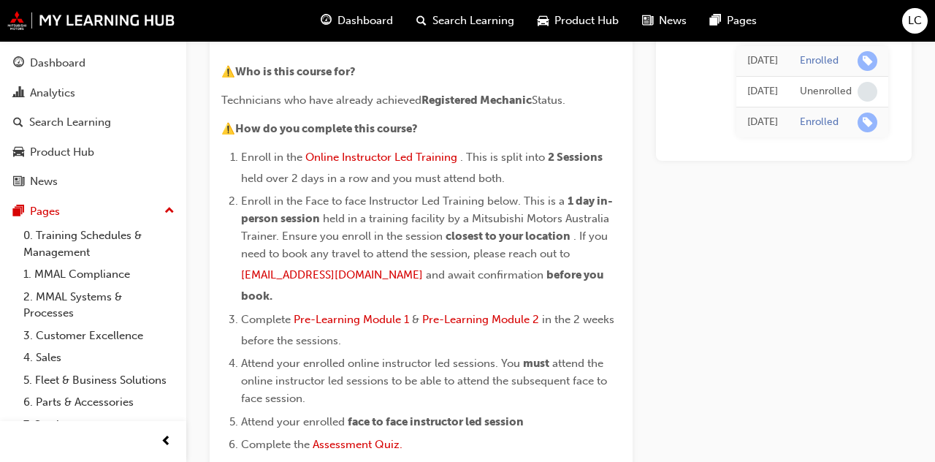
scroll to position [240, 0]
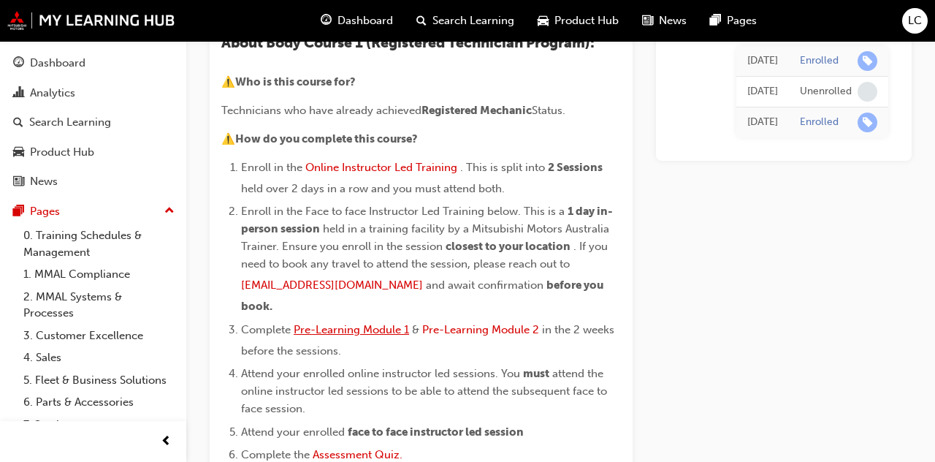
click at [336, 323] on span "Pre-Learning Module 1" at bounding box center [351, 329] width 115 height 13
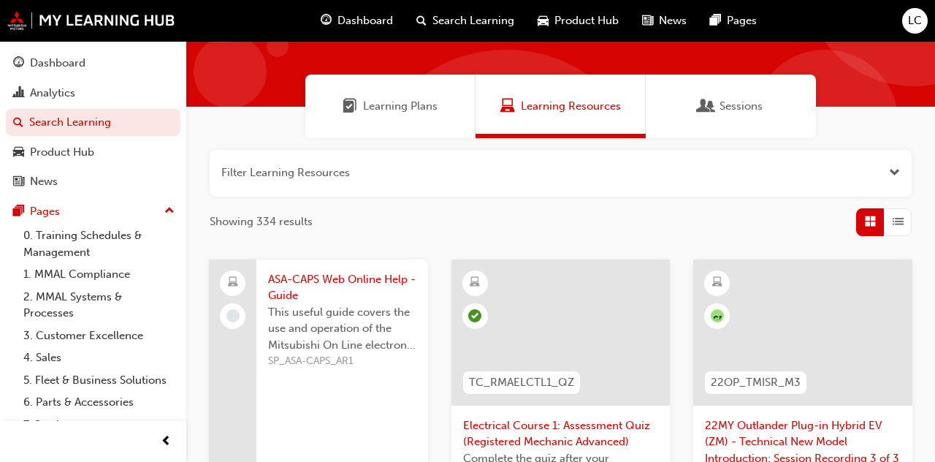
scroll to position [81, 0]
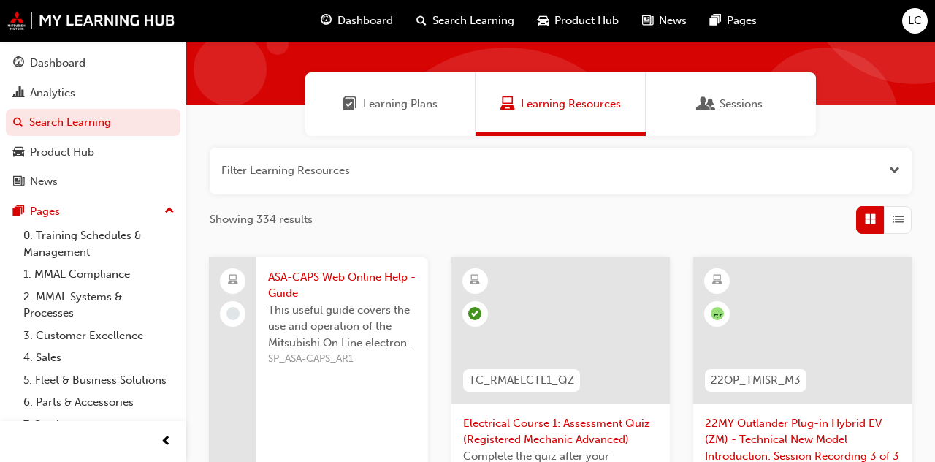
click at [339, 102] on div "Learning Plans" at bounding box center [390, 104] width 170 height 64
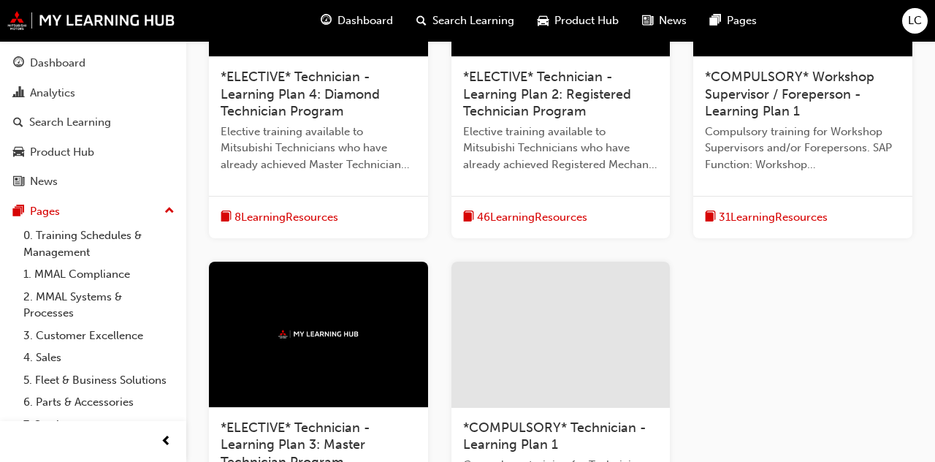
scroll to position [509, 0]
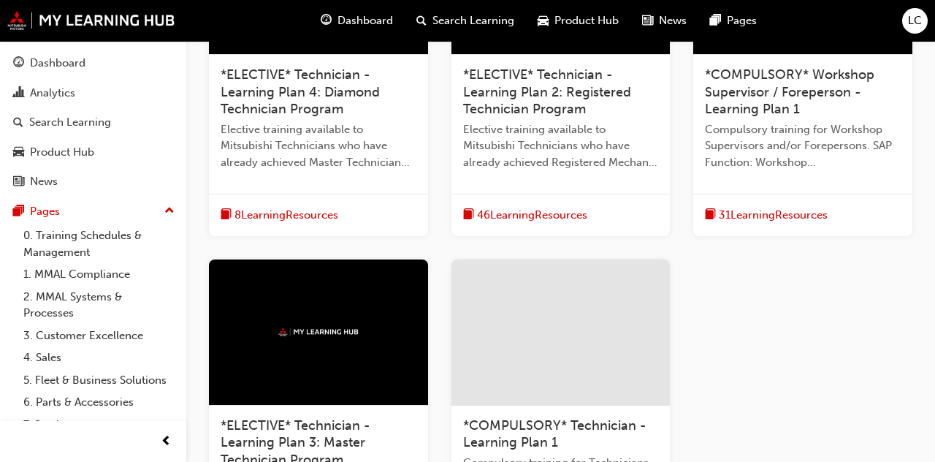
click at [581, 111] on span "*ELECTIVE* Technician - Learning Plan 2: Registered Technician Program" at bounding box center [547, 92] width 168 height 50
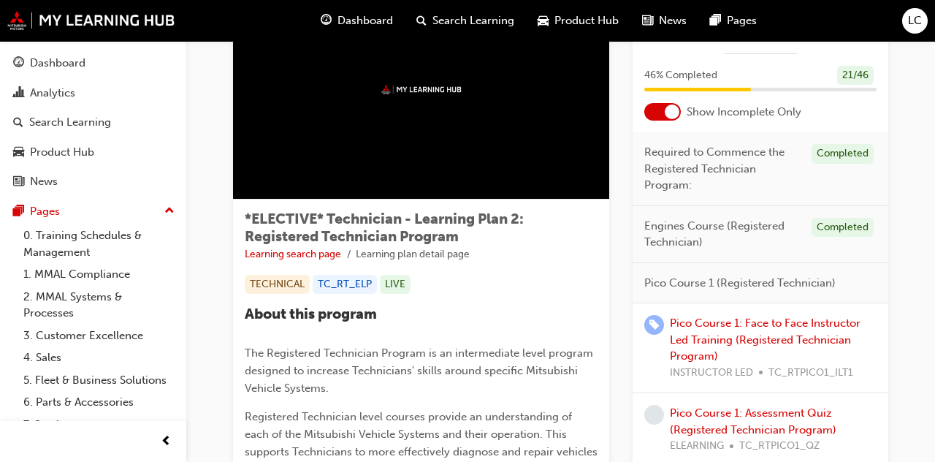
scroll to position [98, 0]
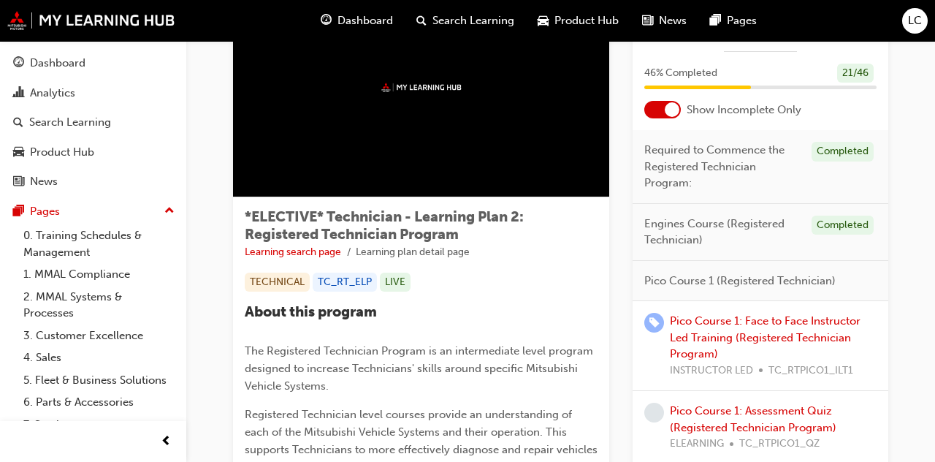
click at [674, 117] on div at bounding box center [663, 110] width 37 height 18
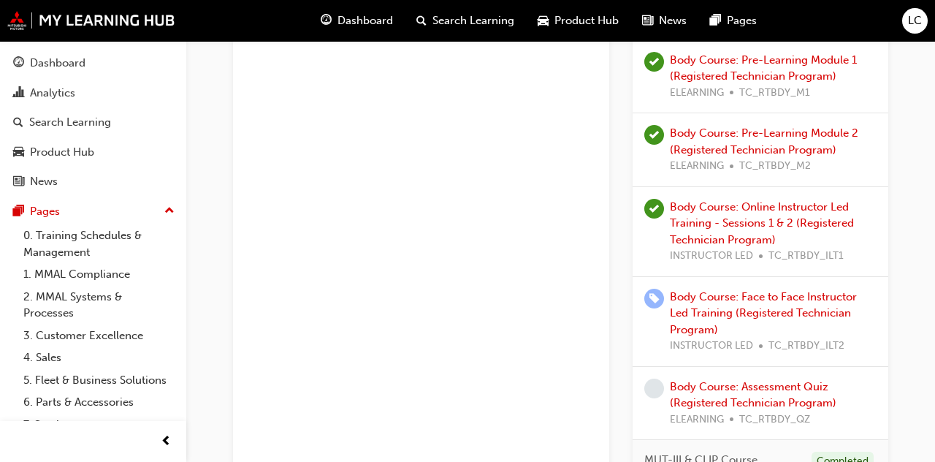
scroll to position [1314, 0]
click at [811, 138] on link "Body Course: Pre-Learning Module 2 (Registered Technician Program)" at bounding box center [764, 141] width 189 height 30
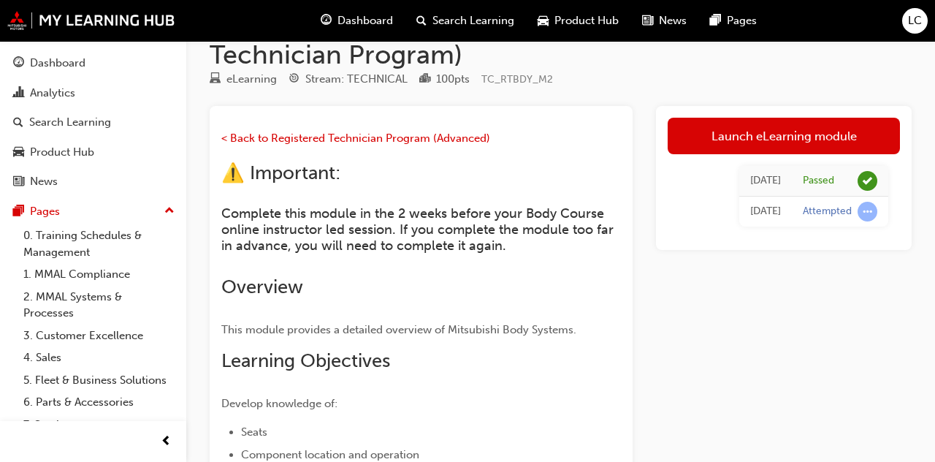
scroll to position [56, 0]
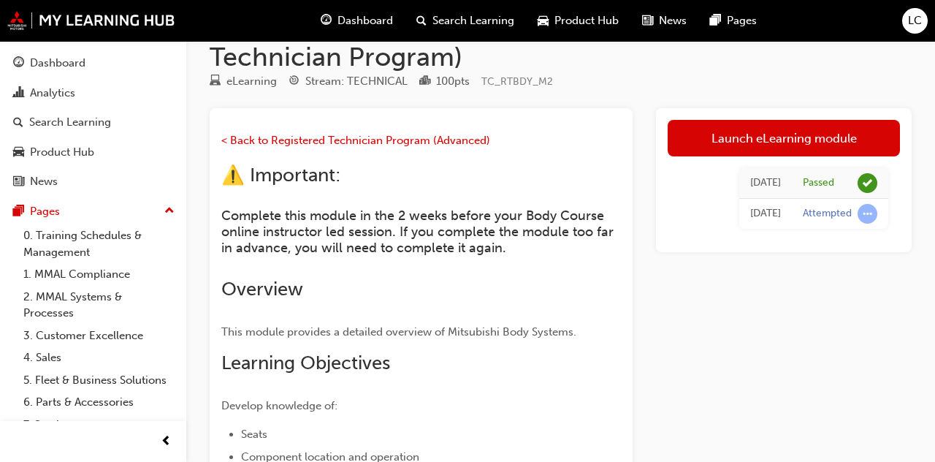
click at [914, 415] on div "Body Course: Pre-Learning Module 2 (Registered Technician Program) eLearning St…" at bounding box center [560, 437] width 749 height 857
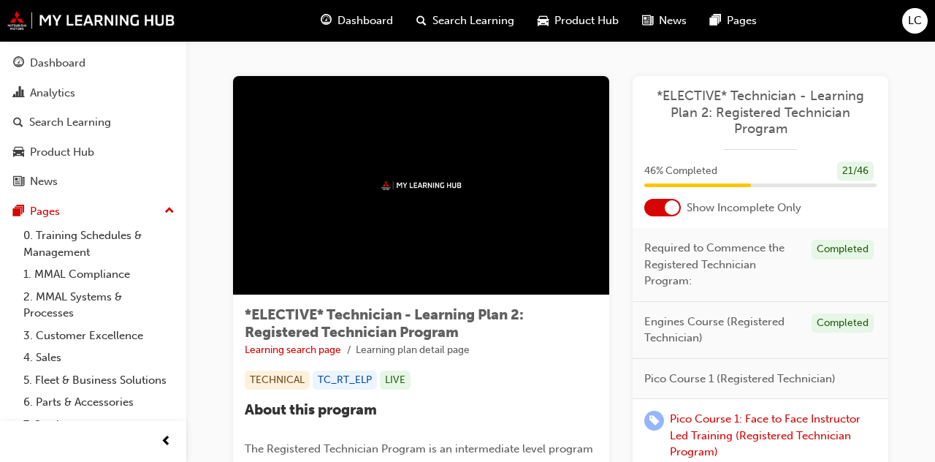
click at [677, 199] on div at bounding box center [663, 208] width 37 height 18
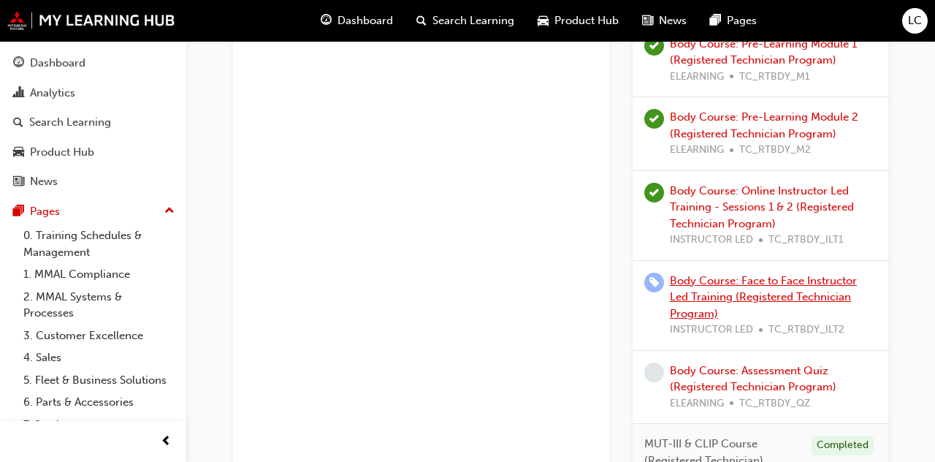
click at [759, 290] on link "Body Course: Face to Face Instructor Led Training (Registered Technician Progra…" at bounding box center [763, 297] width 187 height 46
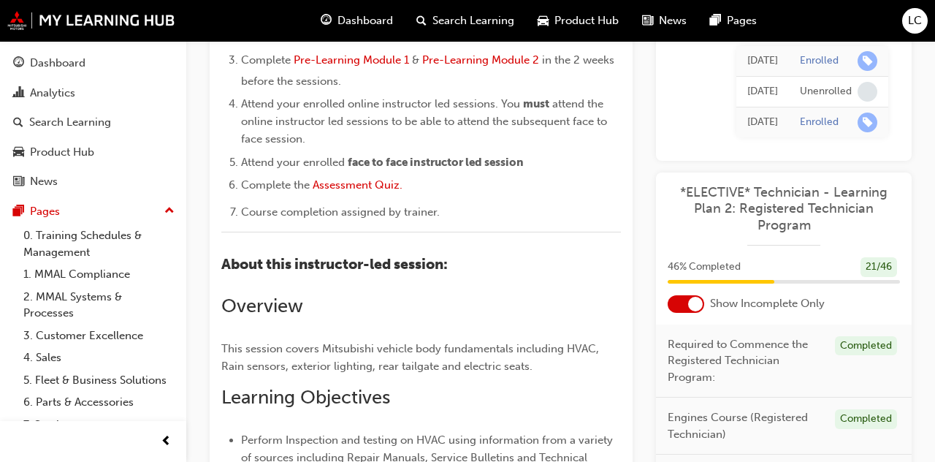
scroll to position [511, 0]
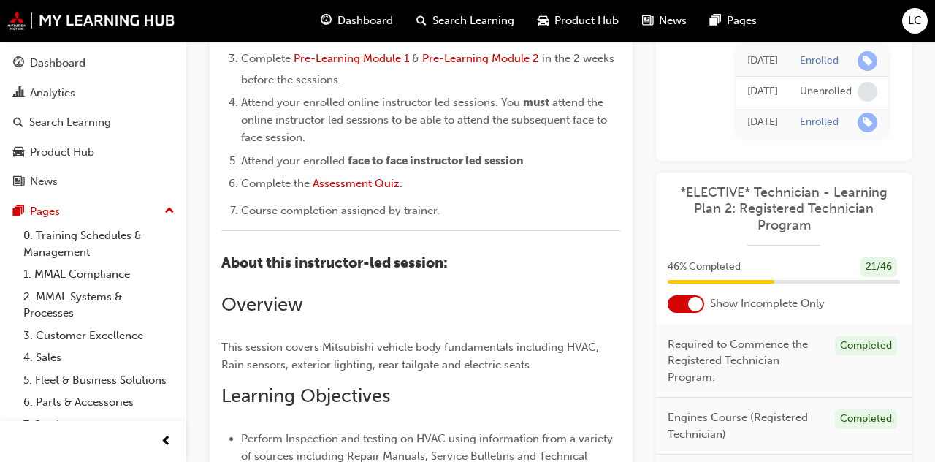
click at [116, 70] on div "Dashboard" at bounding box center [93, 63] width 160 height 18
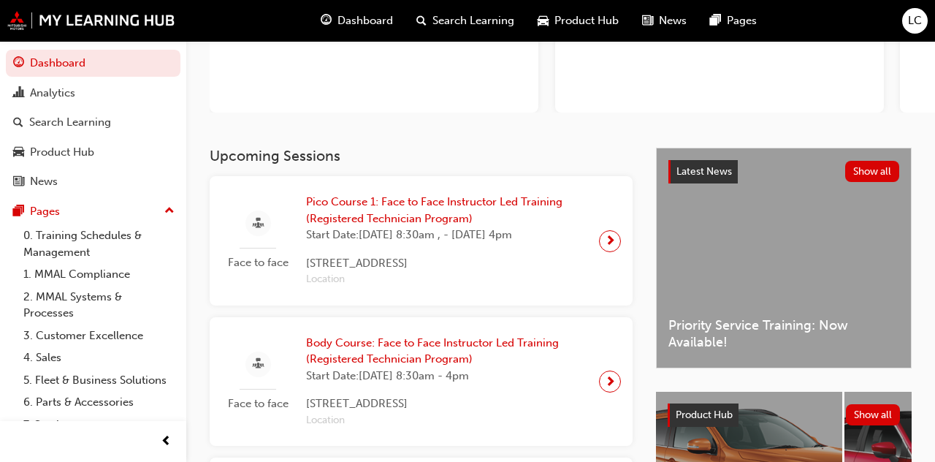
scroll to position [202, 0]
